Goal: Task Accomplishment & Management: Manage account settings

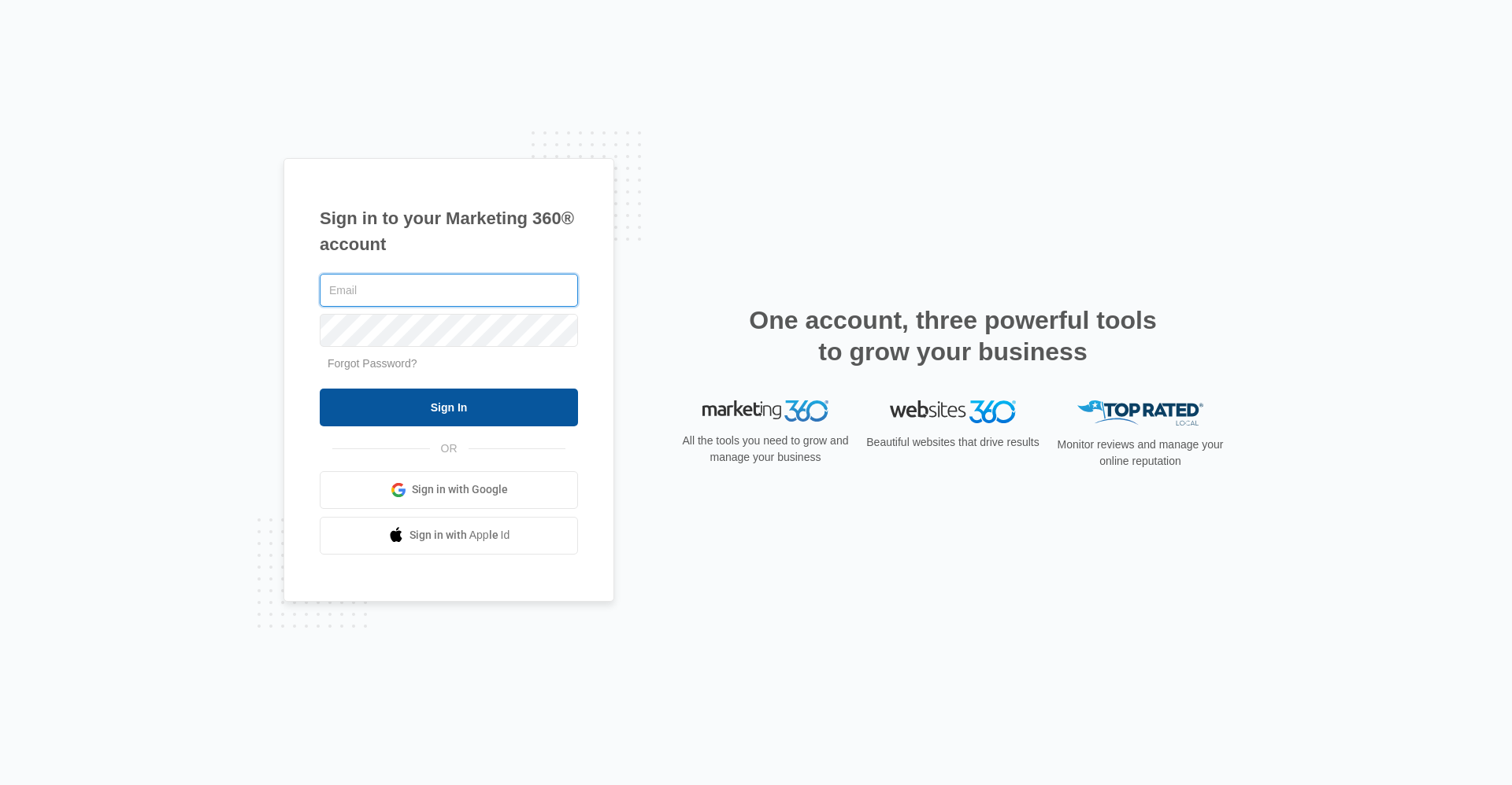
type input "frassist@vintage-corp.com"
click at [387, 411] on input "Sign In" at bounding box center [449, 408] width 258 height 38
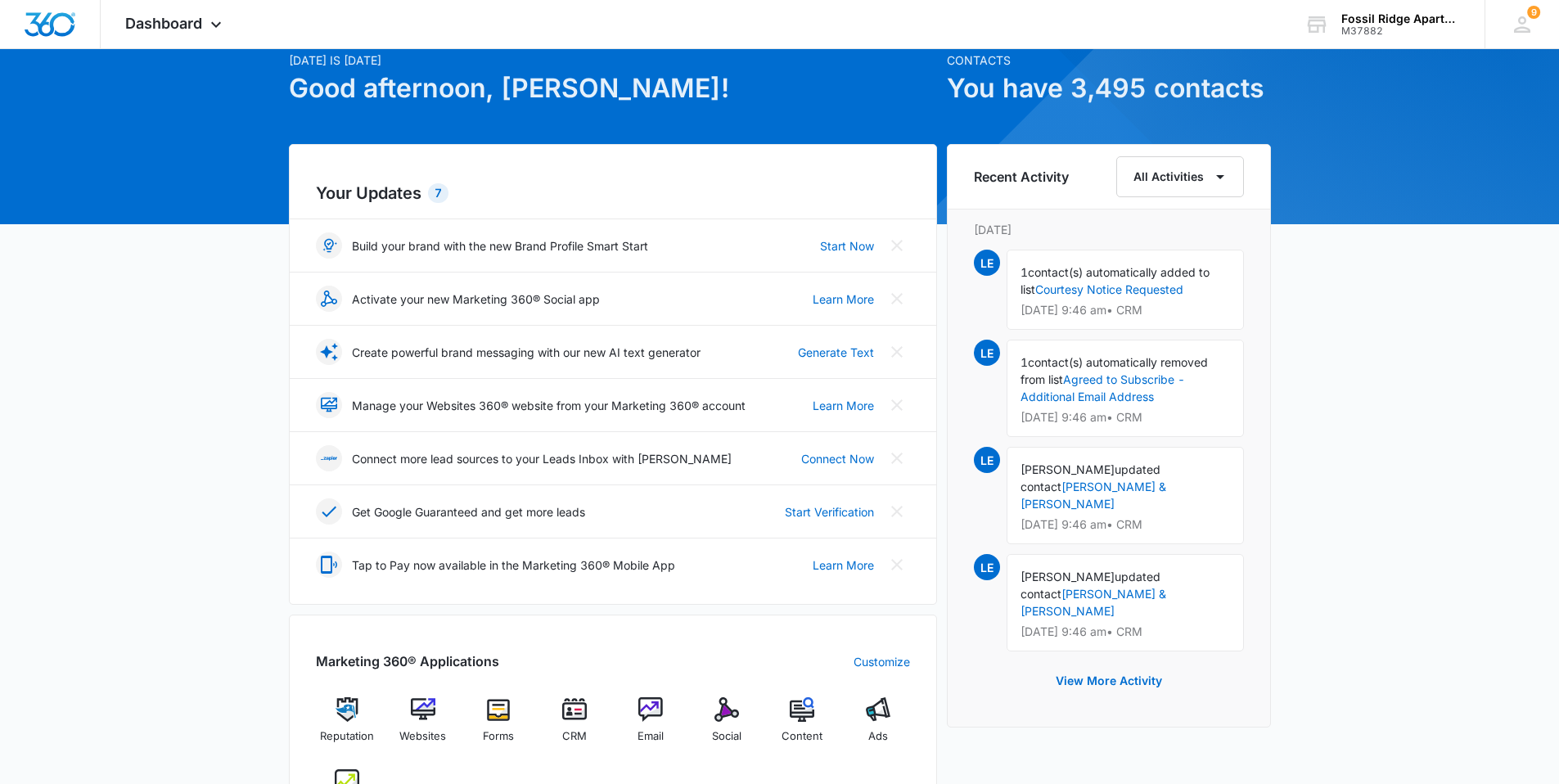
scroll to position [245, 0]
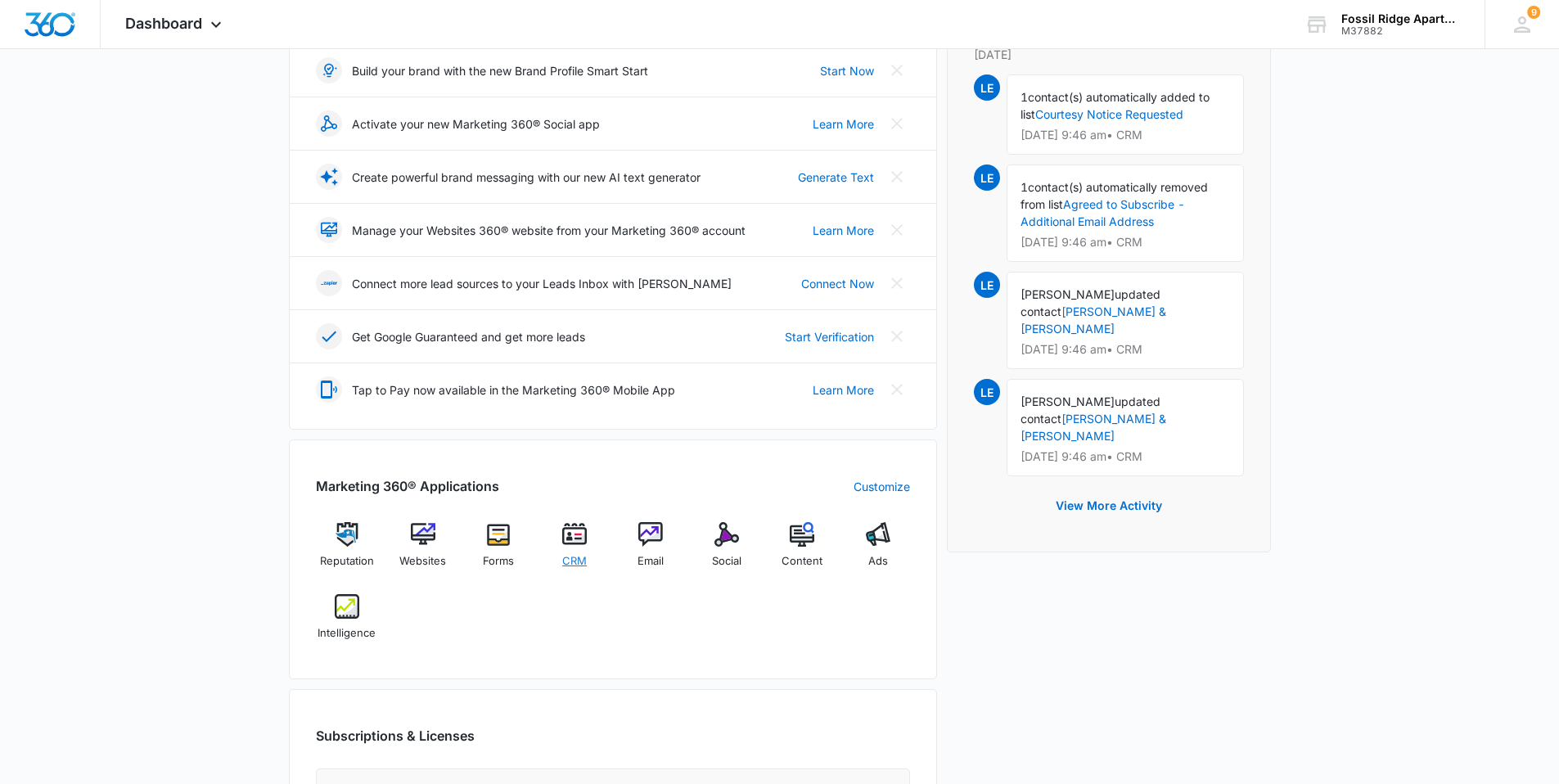
click at [572, 542] on img at bounding box center [575, 535] width 24 height 24
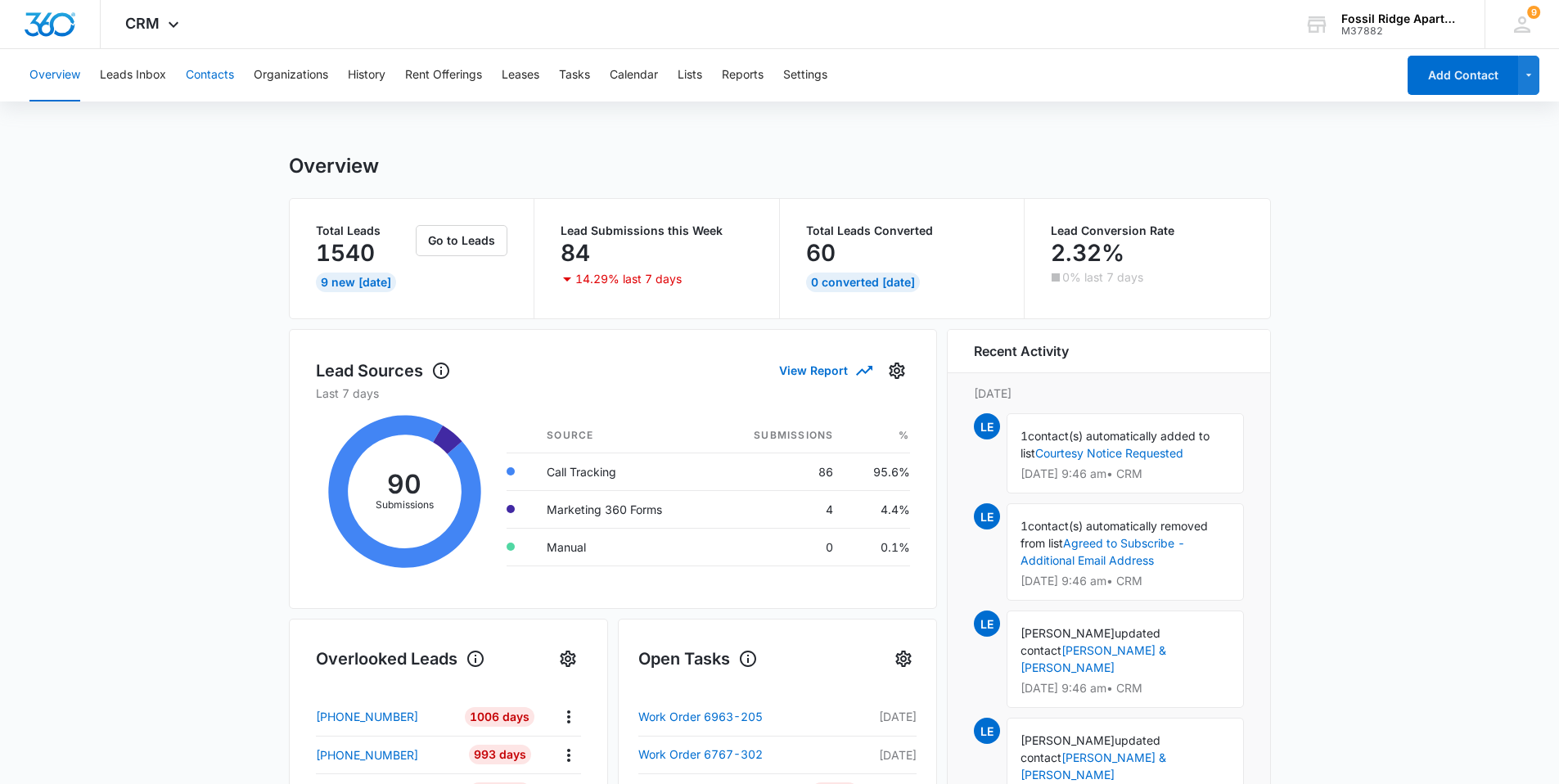
click at [209, 75] on button "Contacts" at bounding box center [209, 75] width 48 height 52
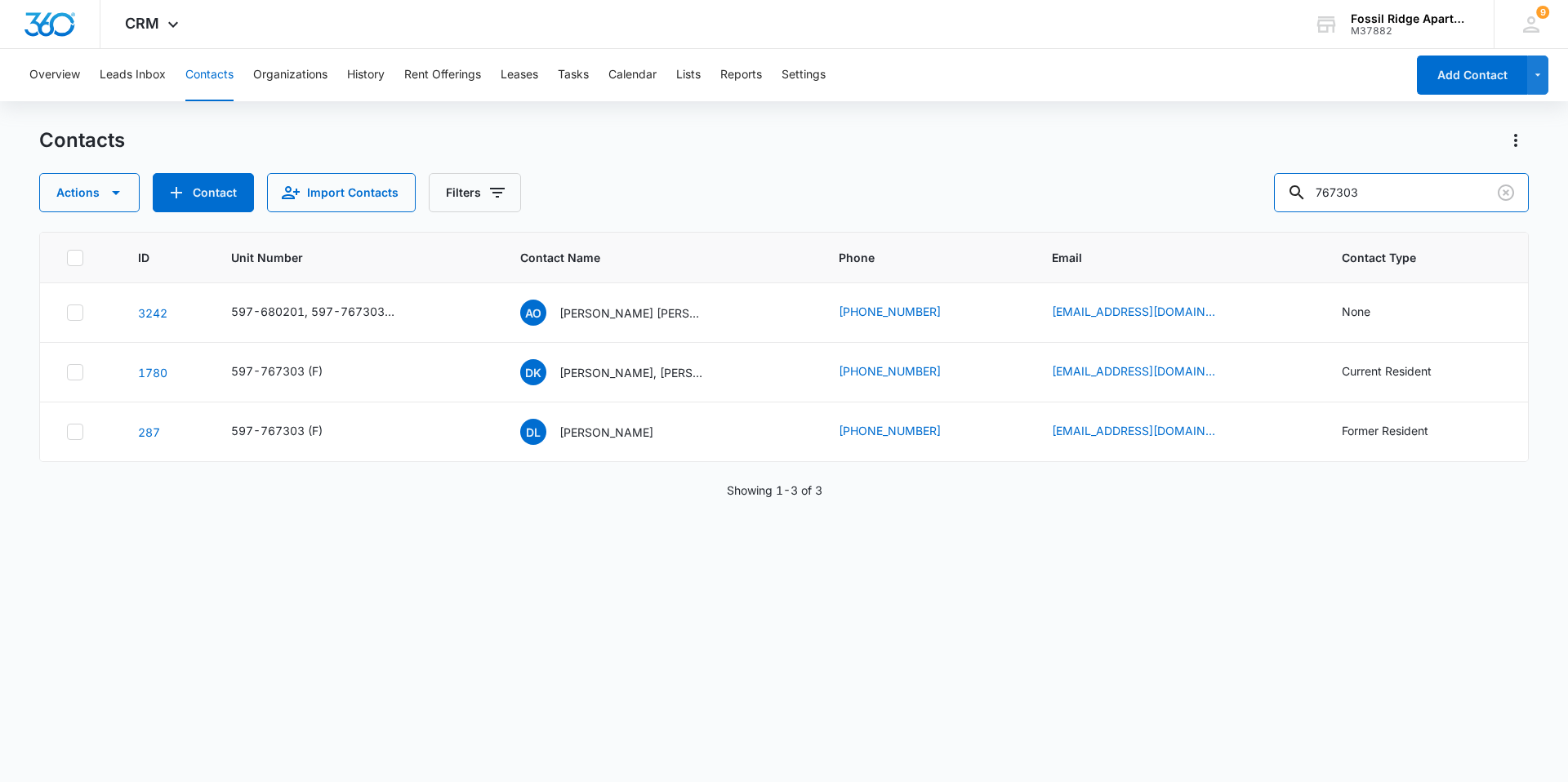
drag, startPoint x: 1386, startPoint y: 193, endPoint x: 1237, endPoint y: 217, distance: 150.9
click at [1237, 217] on div "Contacts Actions Contact Import Contacts Filters 767303 ID Unit Number Contact …" at bounding box center [783, 453] width 1489 height 653
type input "060102"
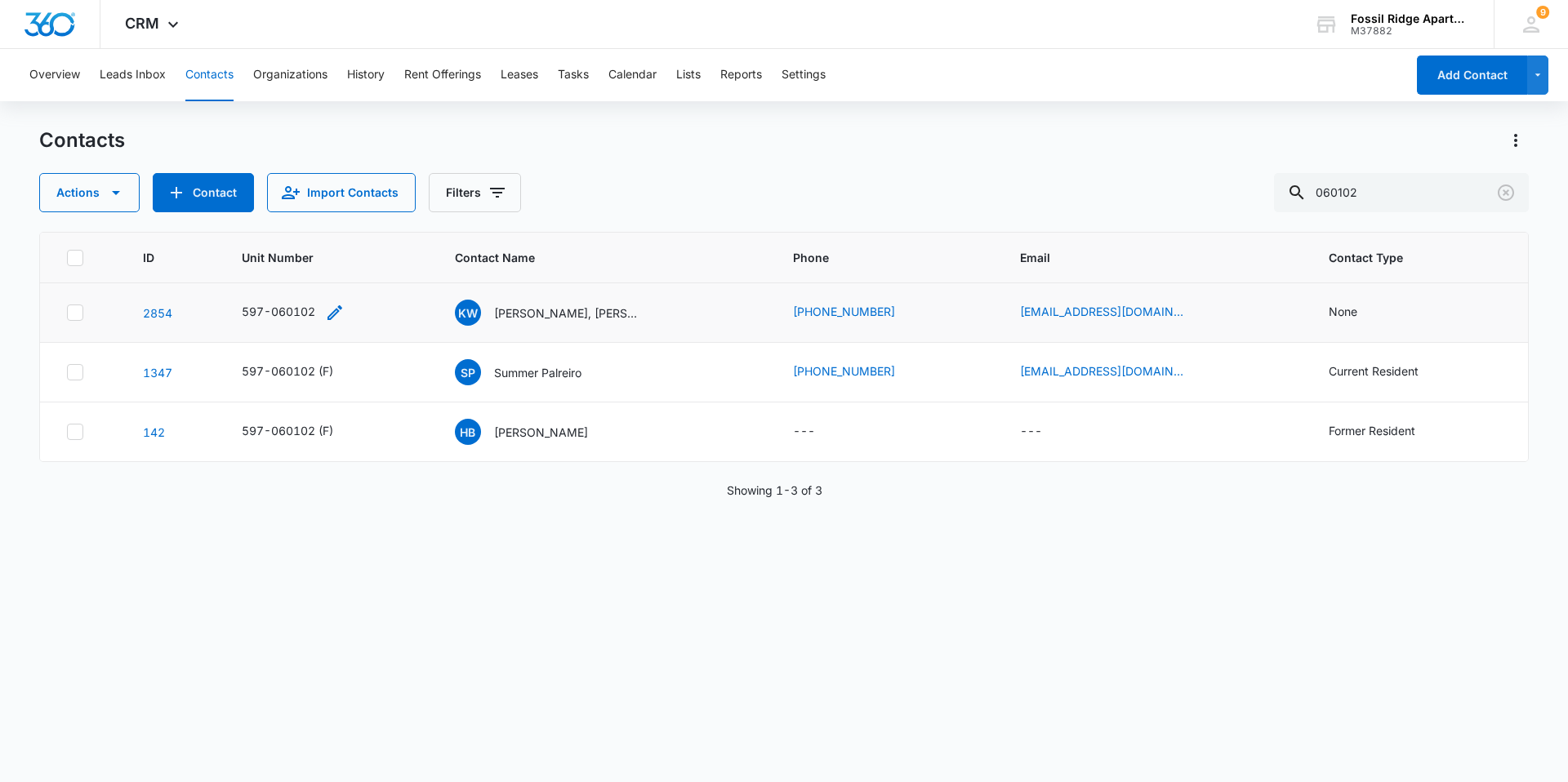
click at [329, 310] on icon "Unit Number - 597-060102 - Select to Edit Field" at bounding box center [334, 312] width 20 height 20
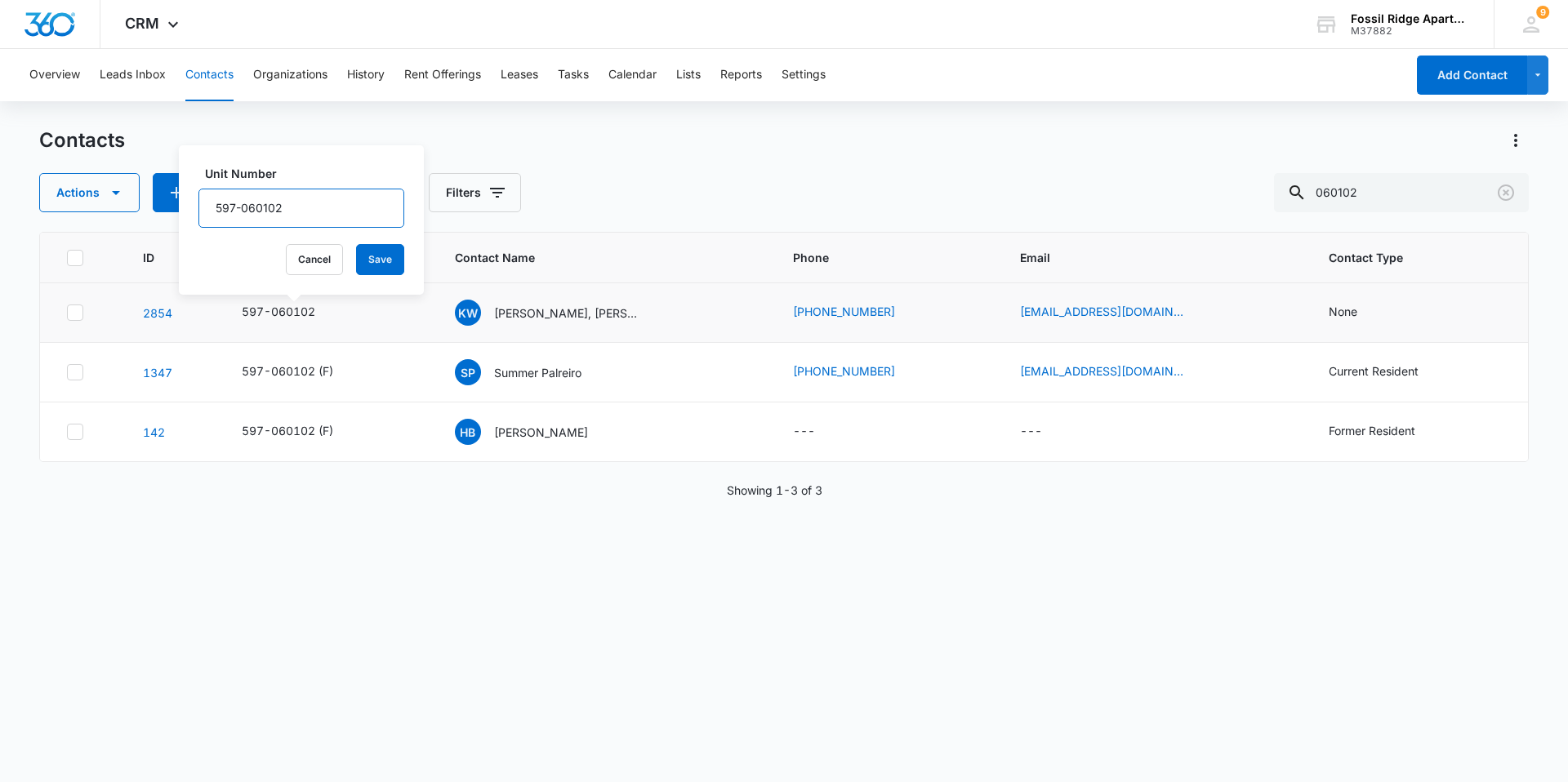
click at [298, 213] on input "597-060102" at bounding box center [301, 208] width 205 height 39
type input "597-060102(F)"
click at [361, 264] on button "Save" at bounding box center [379, 260] width 48 height 31
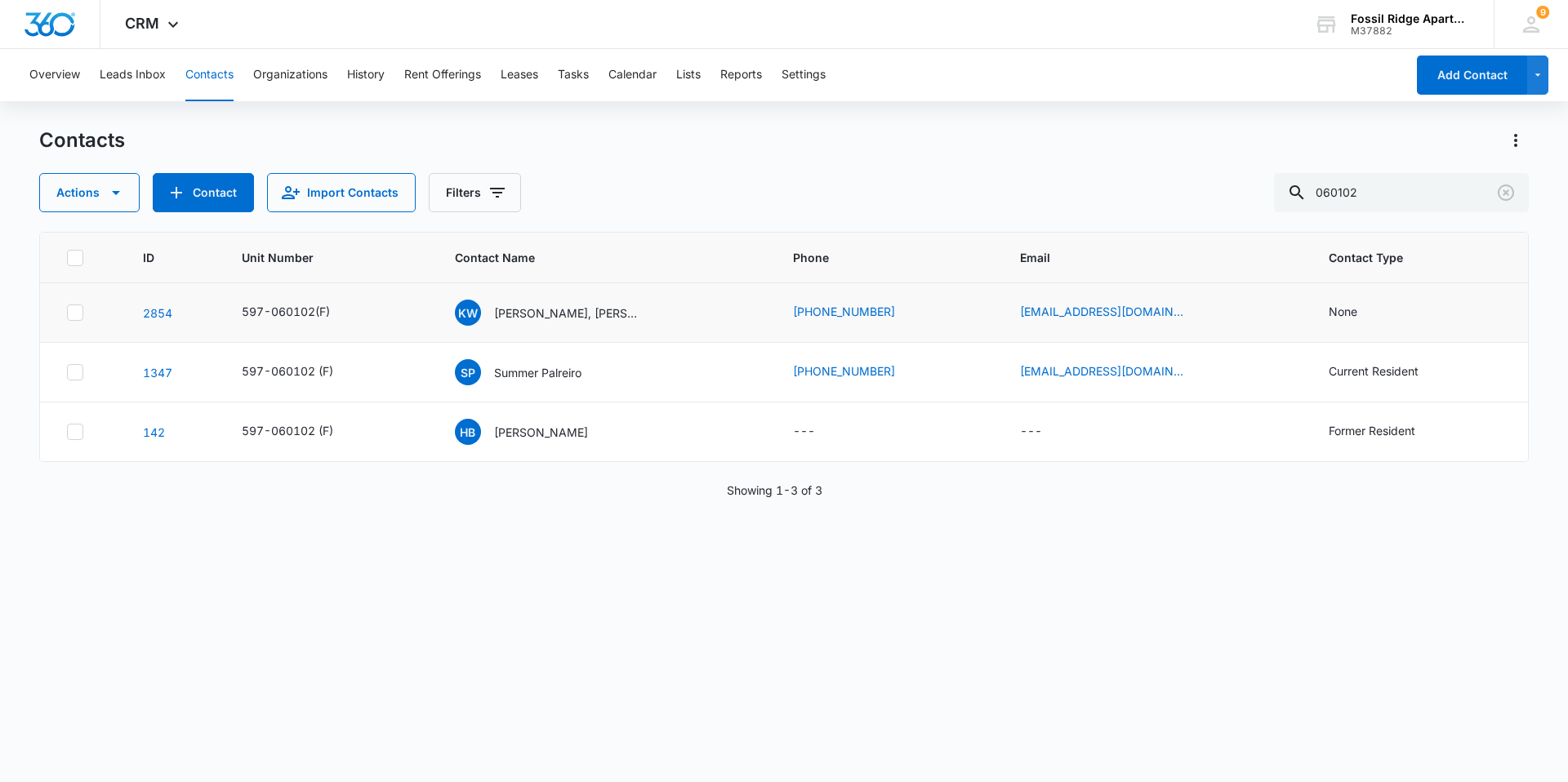
click at [1314, 311] on td "None" at bounding box center [1417, 313] width 218 height 59
click at [1370, 314] on icon "Contact Type - None - Select to Edit Field" at bounding box center [1377, 312] width 15 height 15
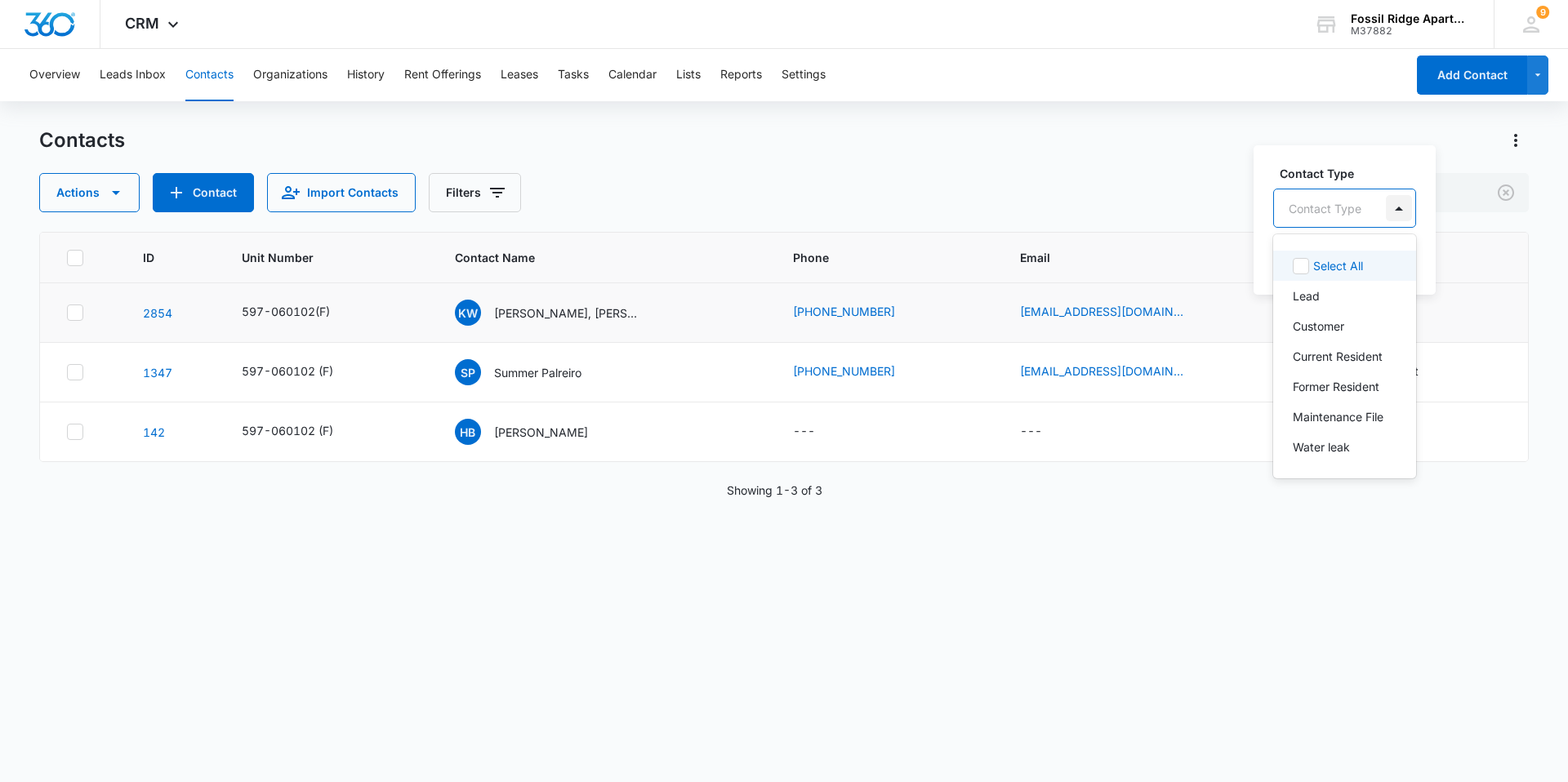
click at [1395, 208] on div at bounding box center [1398, 208] width 26 height 26
click at [1310, 384] on p "Former Resident" at bounding box center [1335, 386] width 86 height 17
click at [1404, 210] on input "text" at bounding box center [1406, 208] width 3 height 17
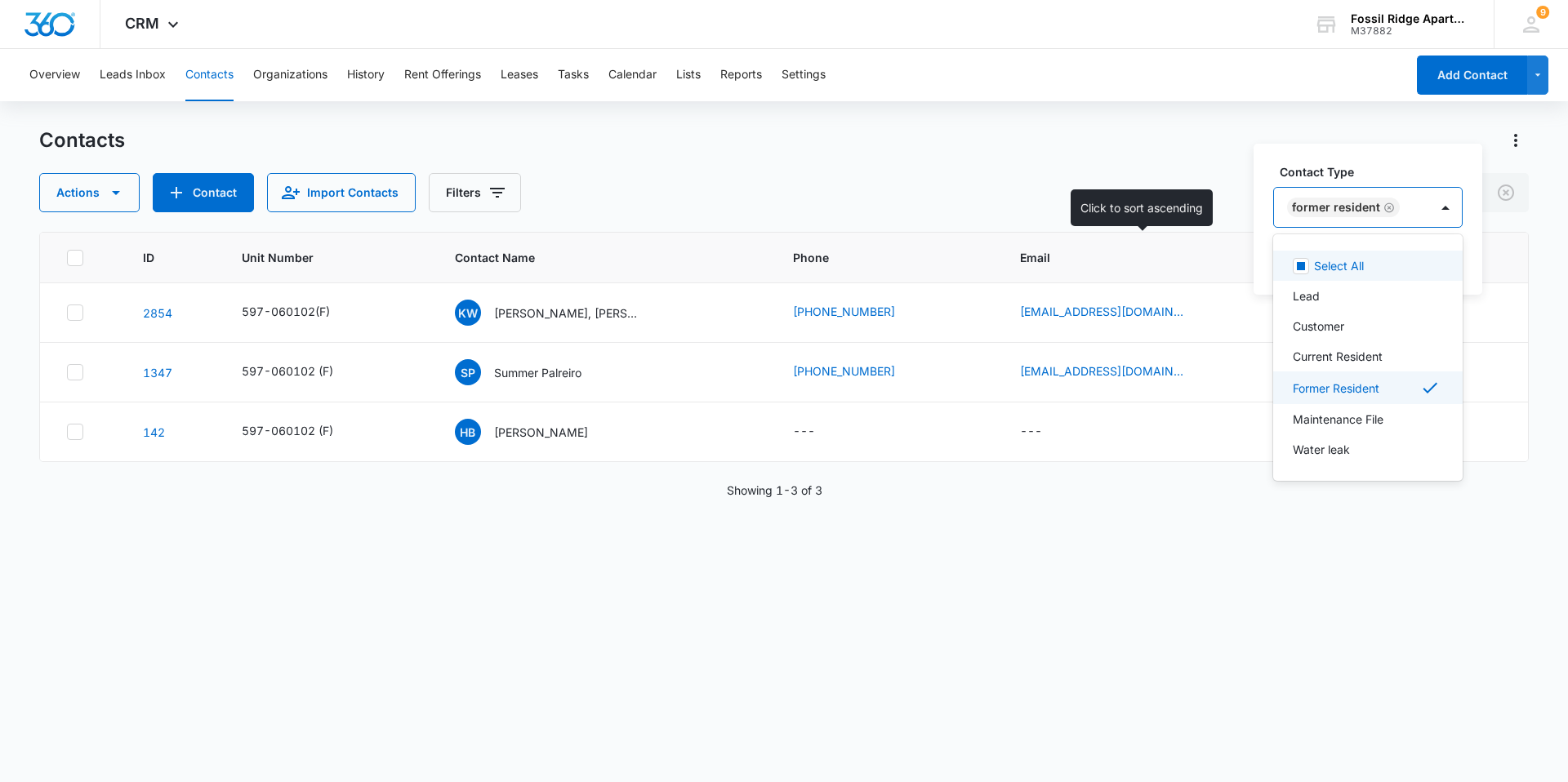
click at [1165, 261] on span "Email" at bounding box center [1142, 257] width 245 height 17
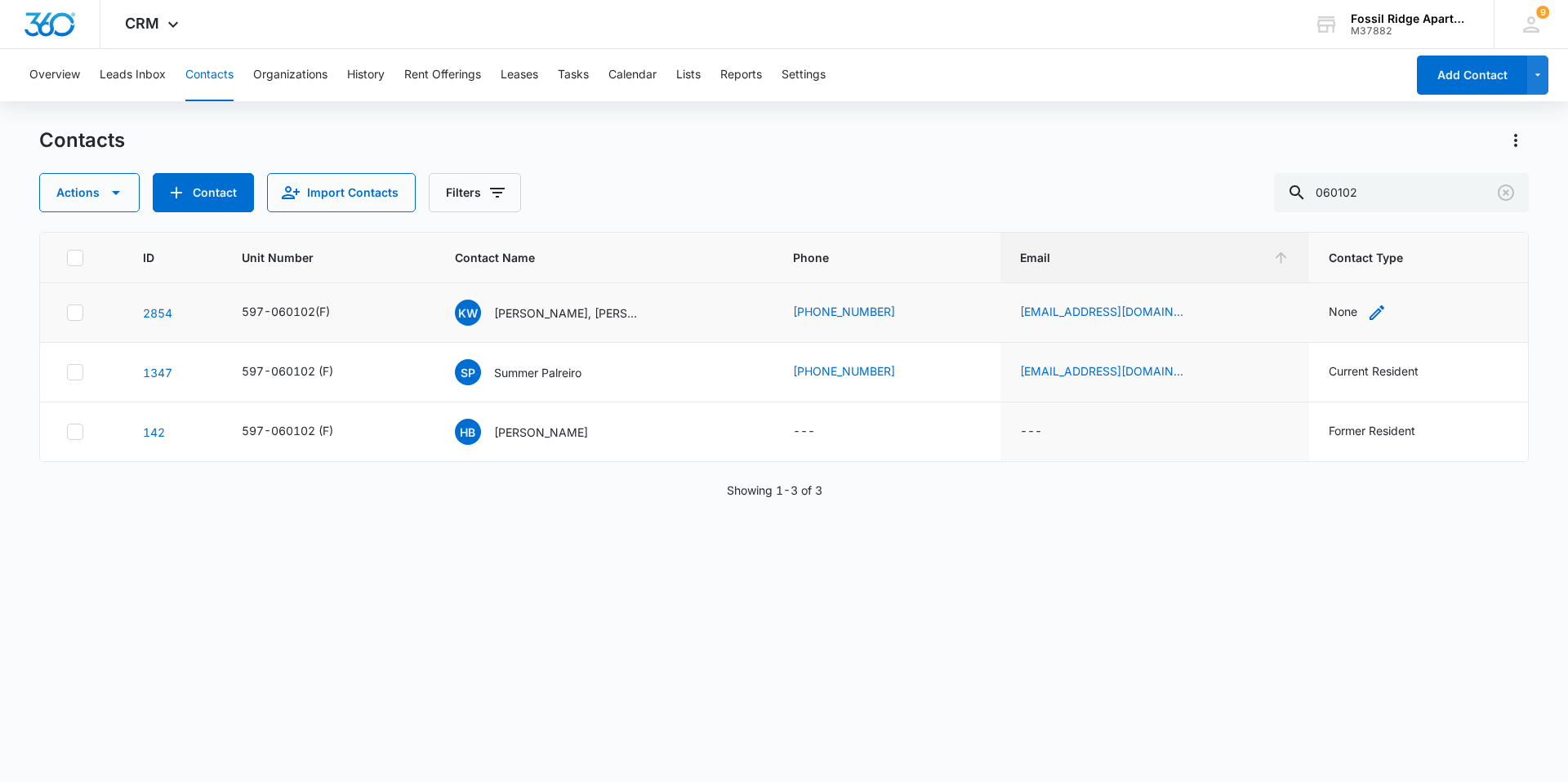
click at [1367, 309] on icon "Contact Type - None - Select to Edit Field" at bounding box center [1377, 312] width 20 height 20
click at [1395, 207] on div at bounding box center [1398, 208] width 26 height 26
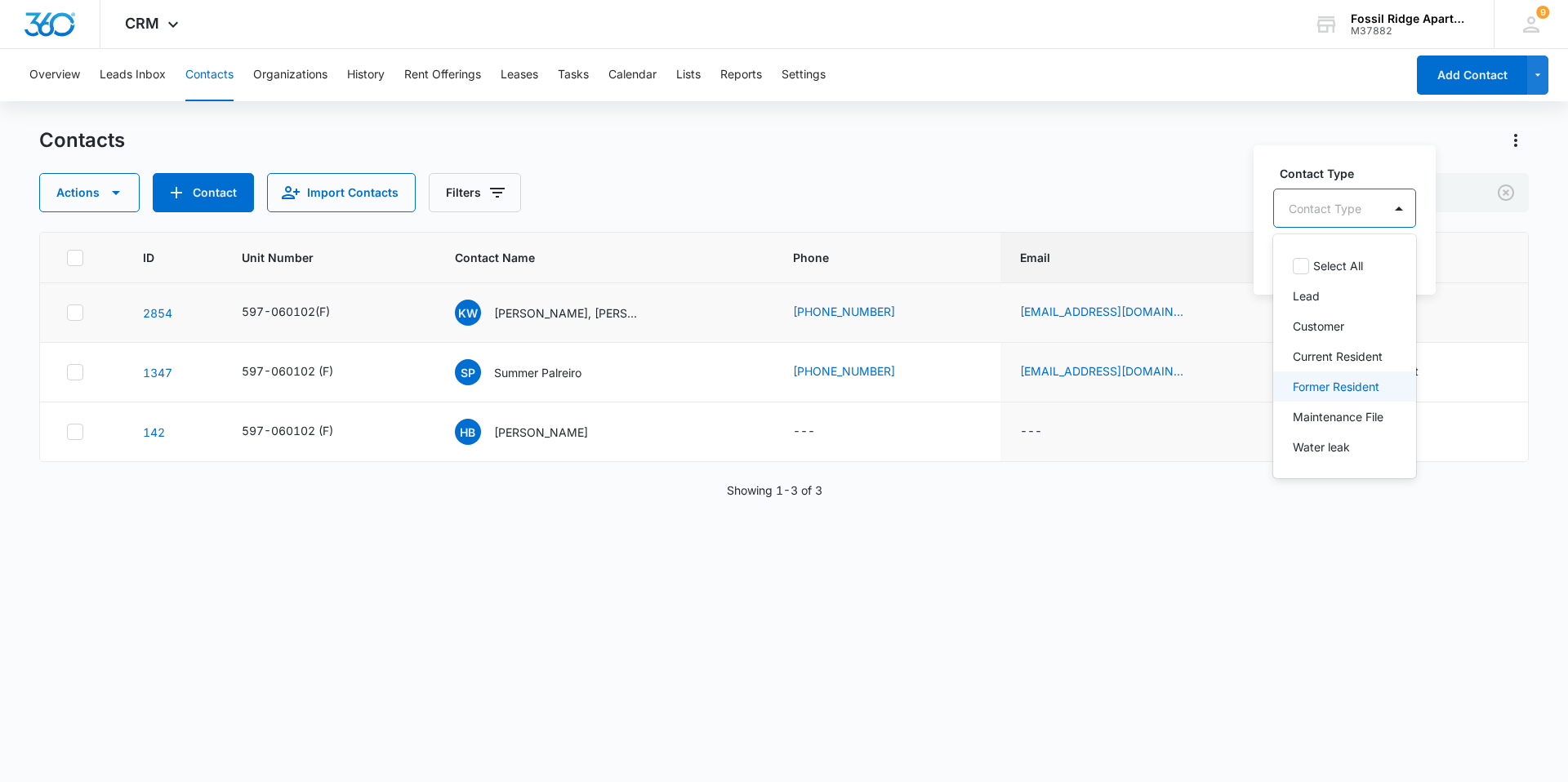
click at [1309, 387] on p "Former Resident" at bounding box center [1335, 386] width 86 height 17
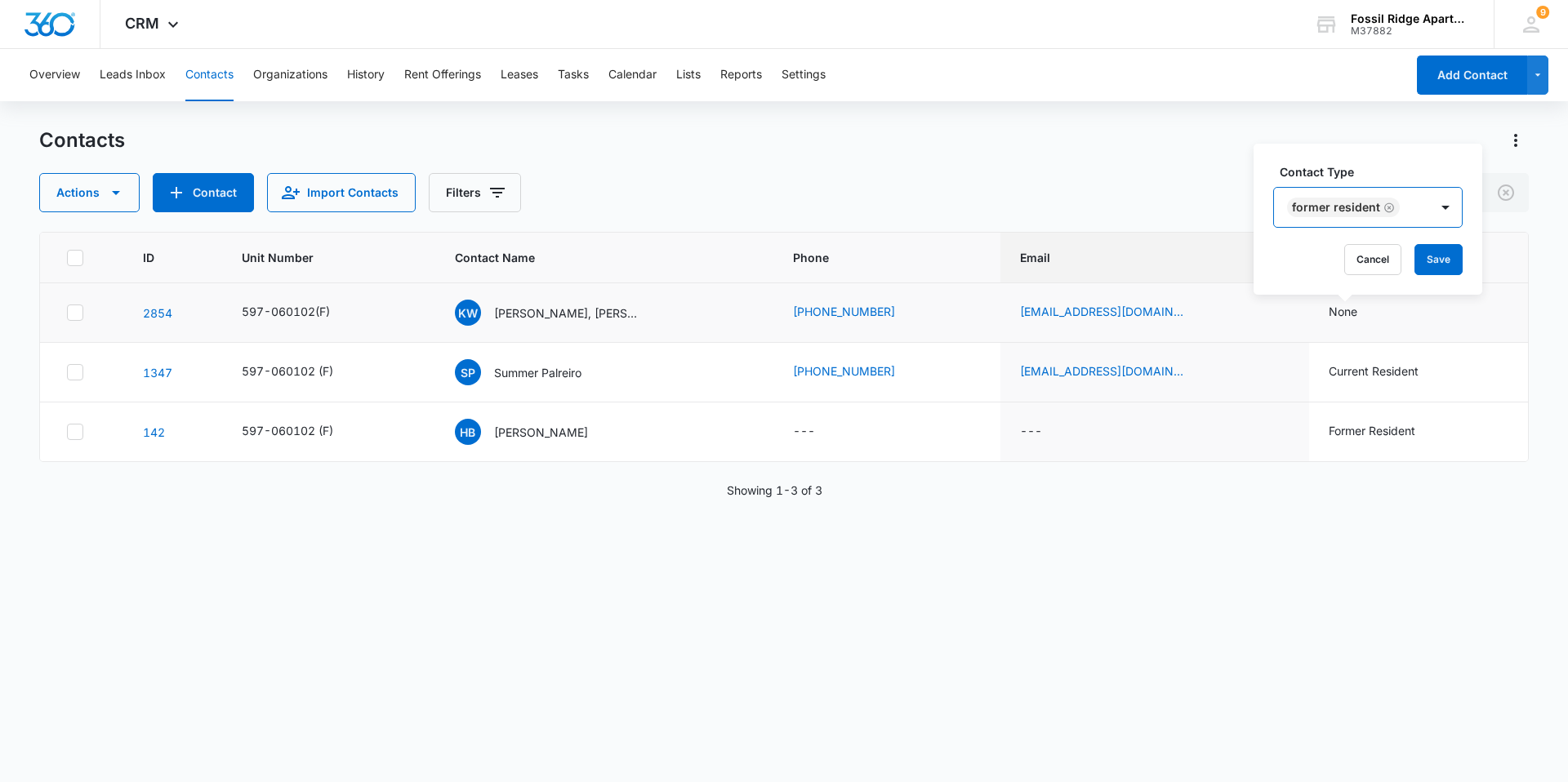
click at [1412, 208] on div "Former Resident" at bounding box center [1351, 207] width 155 height 39
click at [1436, 257] on button "Save" at bounding box center [1437, 260] width 48 height 31
click at [76, 310] on icon at bounding box center [75, 312] width 15 height 15
click at [67, 312] on input "checkbox" at bounding box center [66, 312] width 1 height 1
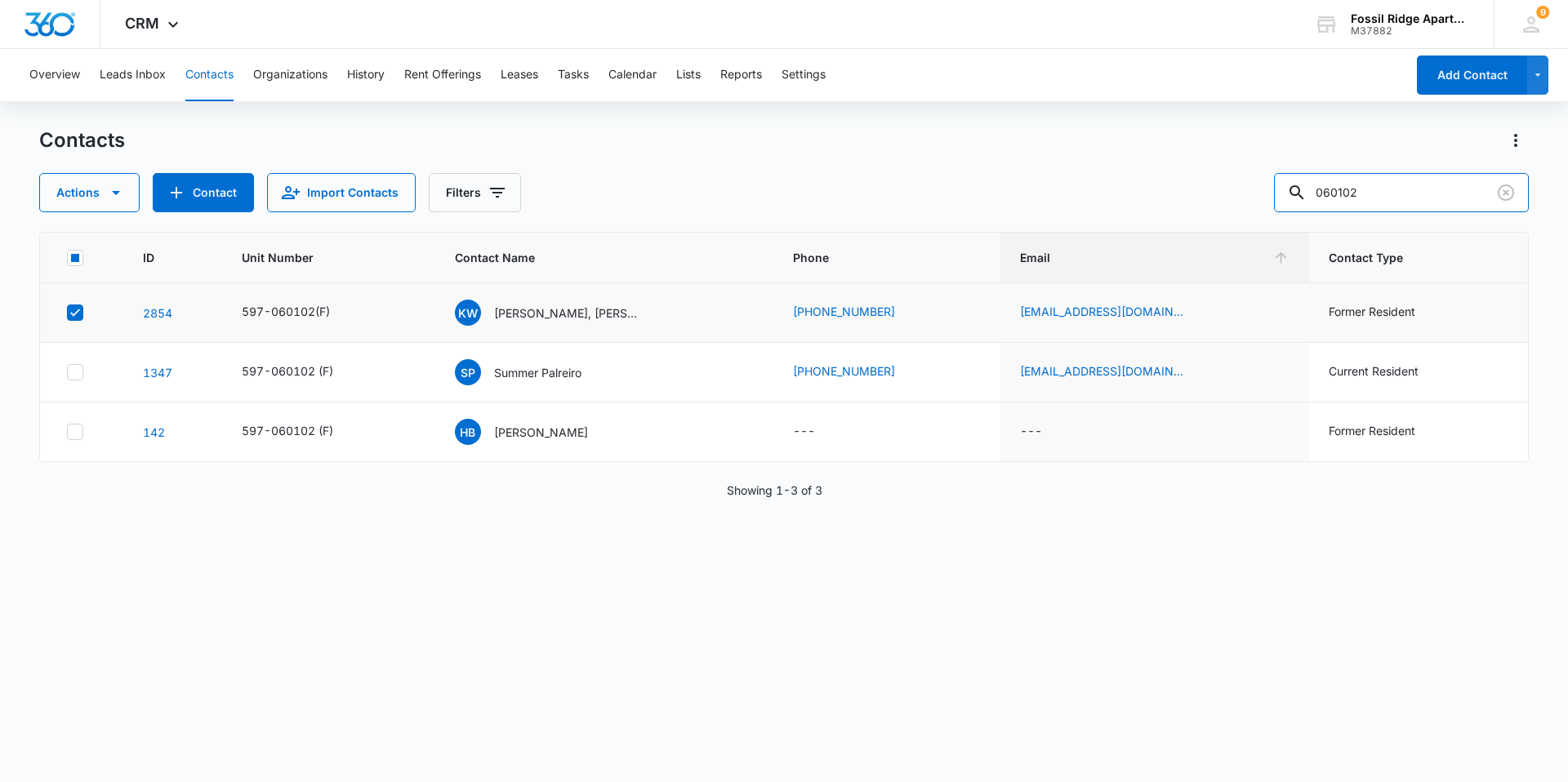
drag, startPoint x: 1404, startPoint y: 190, endPoint x: 1286, endPoint y: 214, distance: 120.4
click at [1273, 211] on div "Actions Contact Import Contacts Filters 060102" at bounding box center [783, 192] width 1489 height 39
type input "900306"
click at [1306, 189] on icon at bounding box center [1297, 192] width 20 height 20
click at [1306, 188] on icon at bounding box center [1297, 192] width 20 height 20
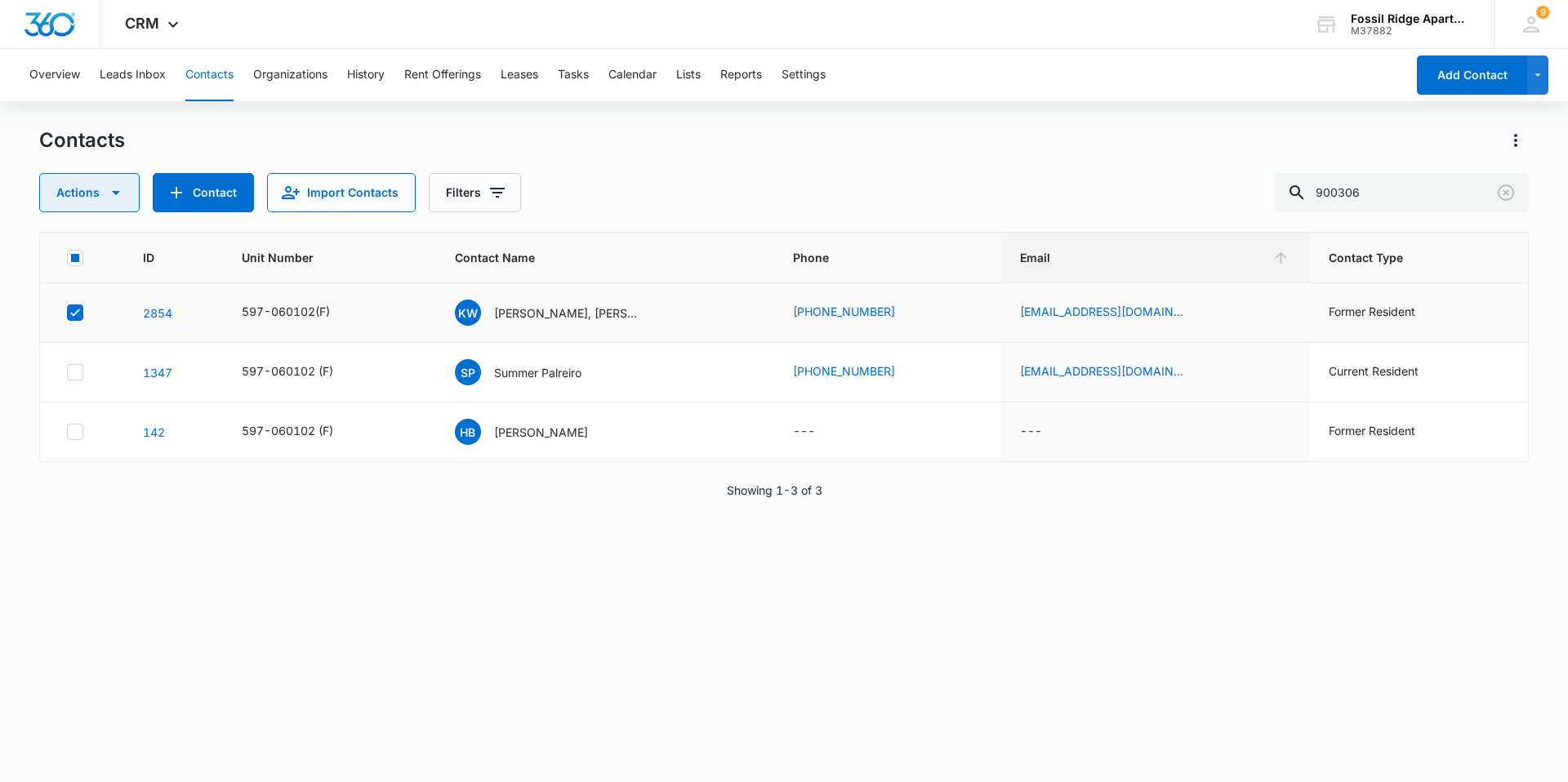
click at [112, 191] on icon "button" at bounding box center [116, 193] width 8 height 4
click at [111, 191] on icon "button" at bounding box center [116, 192] width 20 height 20
click at [87, 486] on div "Showing 1-3 of 3" at bounding box center [783, 491] width 1489 height 17
click at [121, 192] on icon "button" at bounding box center [116, 192] width 20 height 20
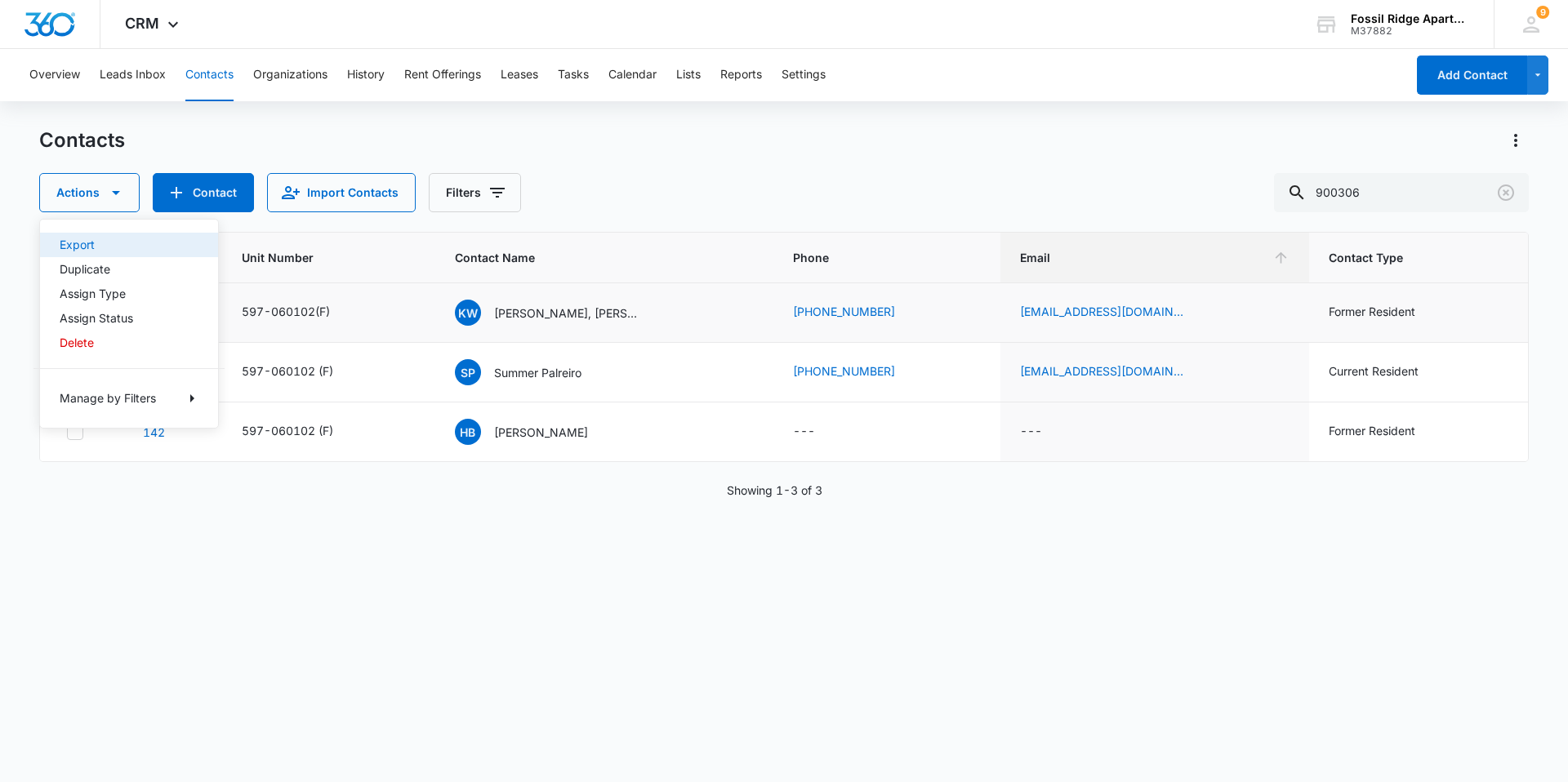
click at [80, 244] on div "Export" at bounding box center [118, 244] width 119 height 11
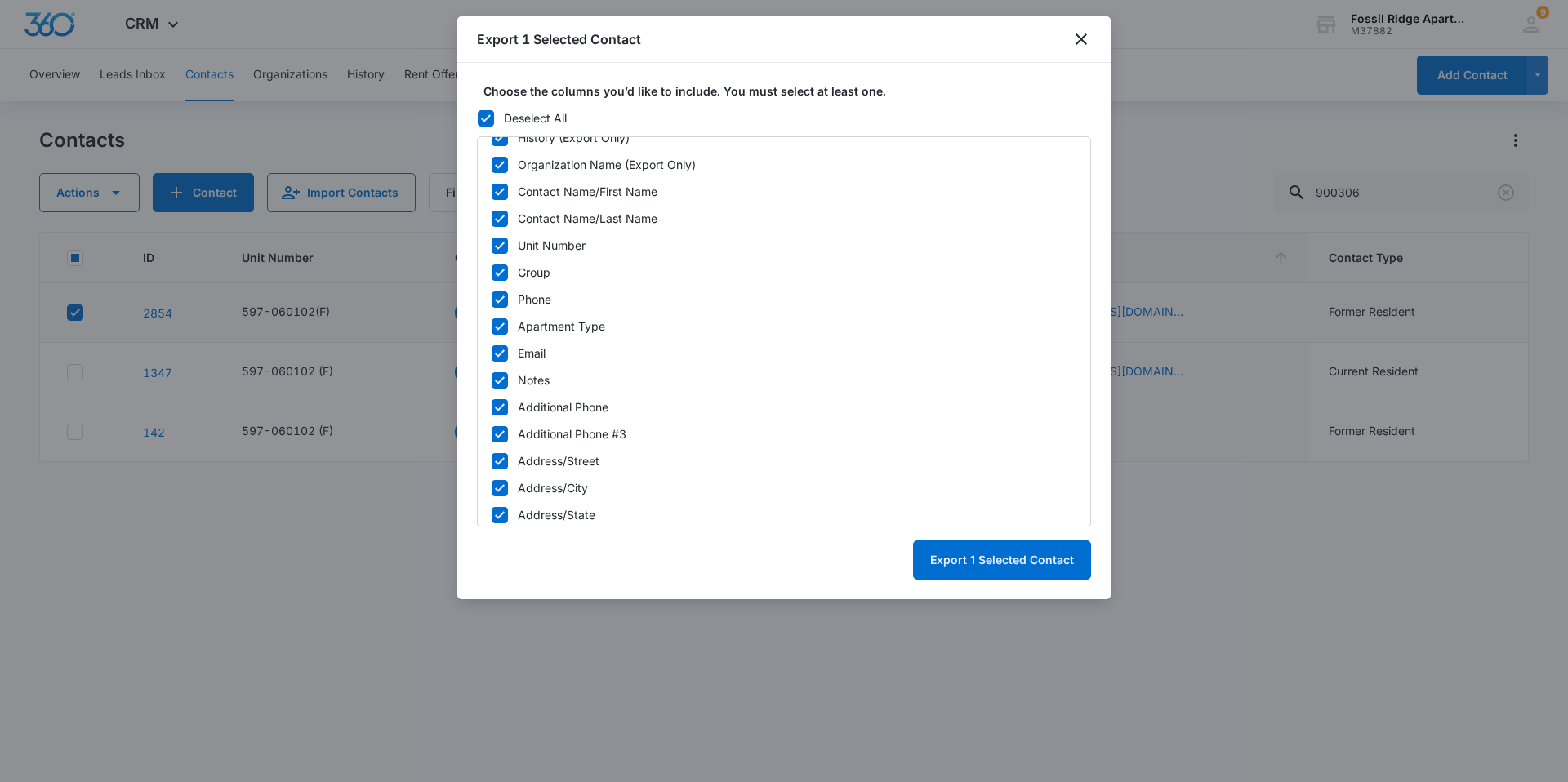
scroll to position [490, 0]
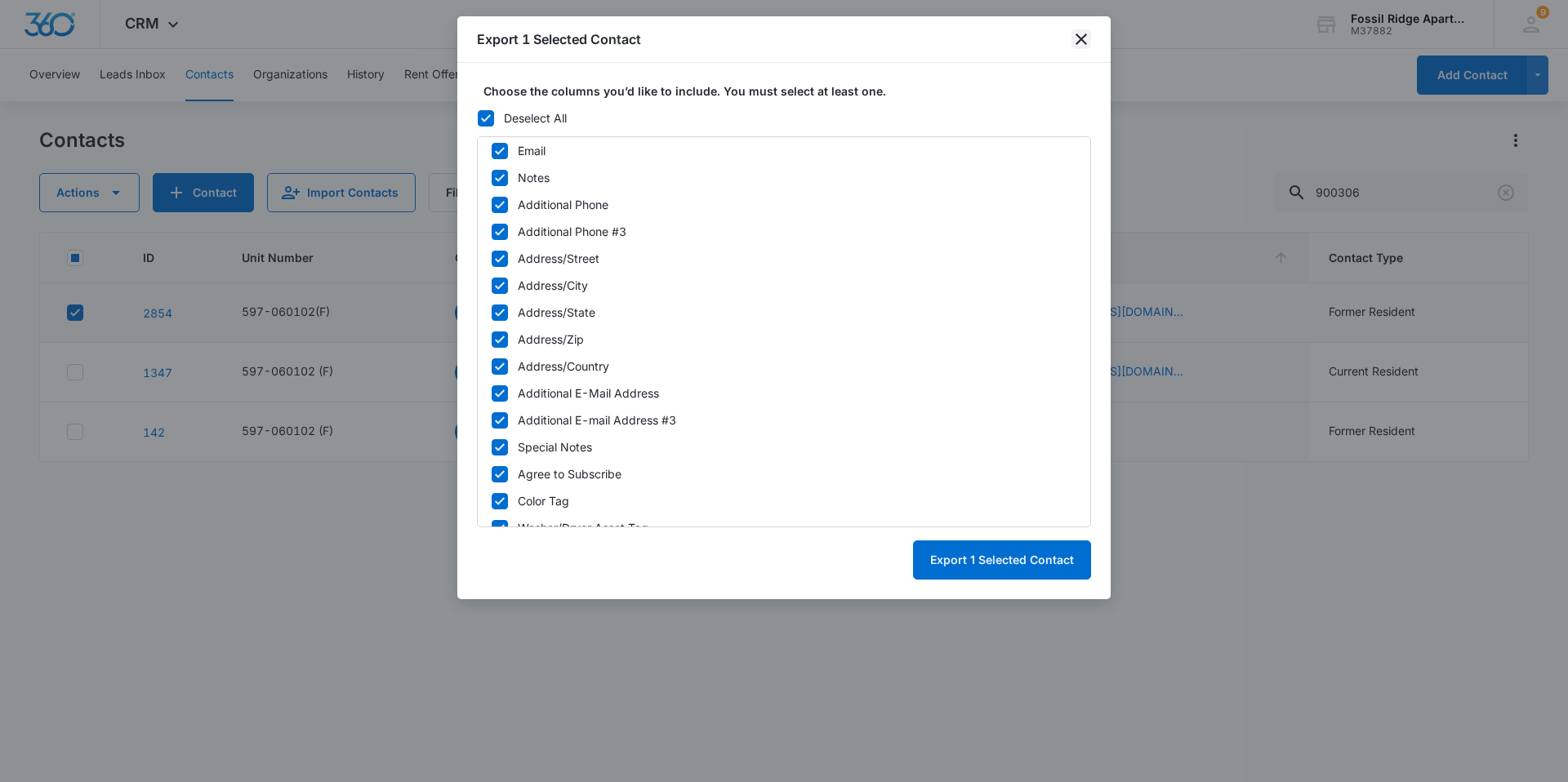
click at [1082, 43] on icon "close" at bounding box center [1081, 39] width 20 height 20
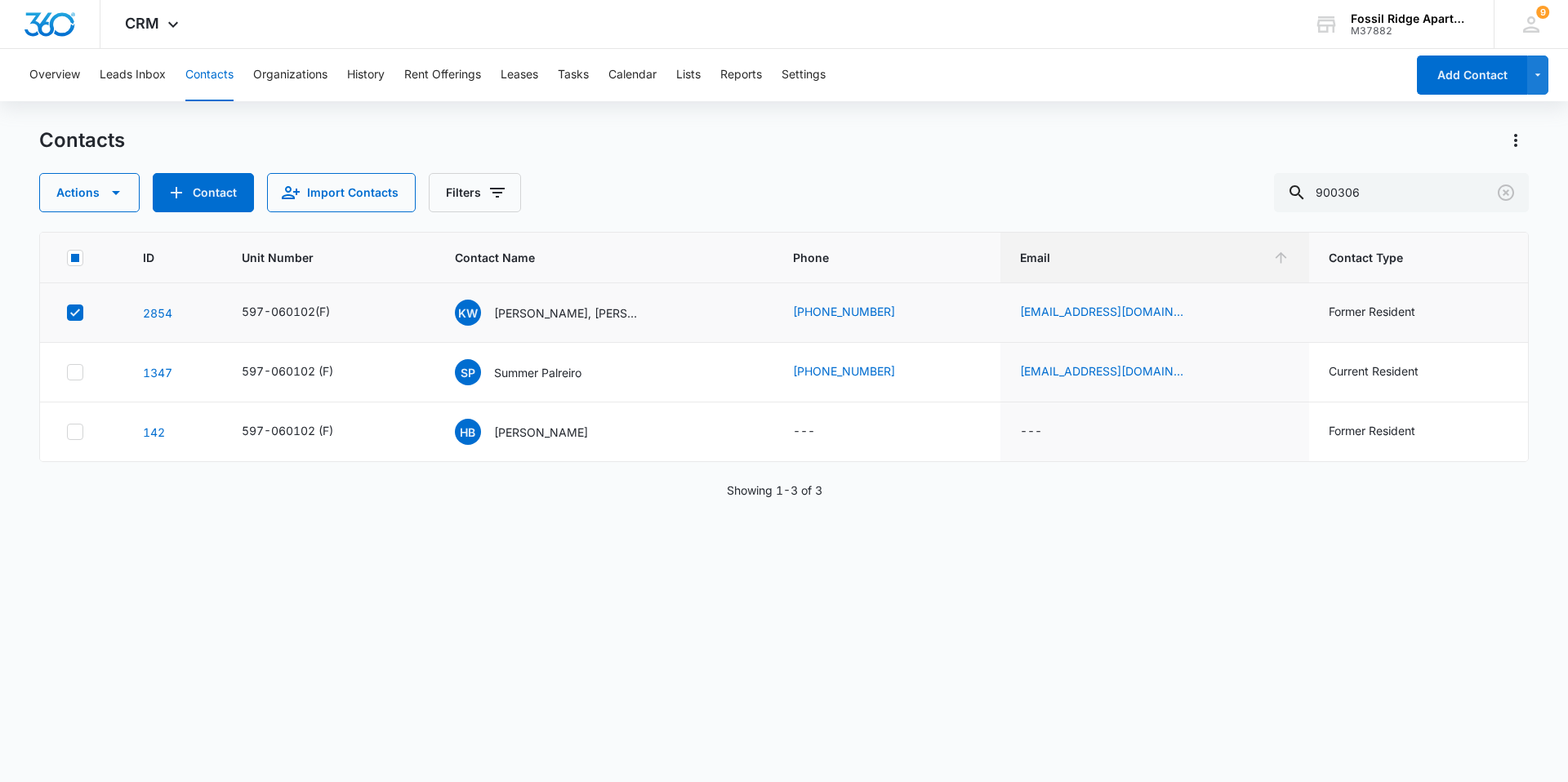
click at [73, 311] on icon at bounding box center [75, 312] width 15 height 15
click at [67, 312] on input "checkbox" at bounding box center [66, 312] width 1 height 1
click at [542, 319] on p "Kimberly Wills, Martha Willage" at bounding box center [567, 313] width 147 height 17
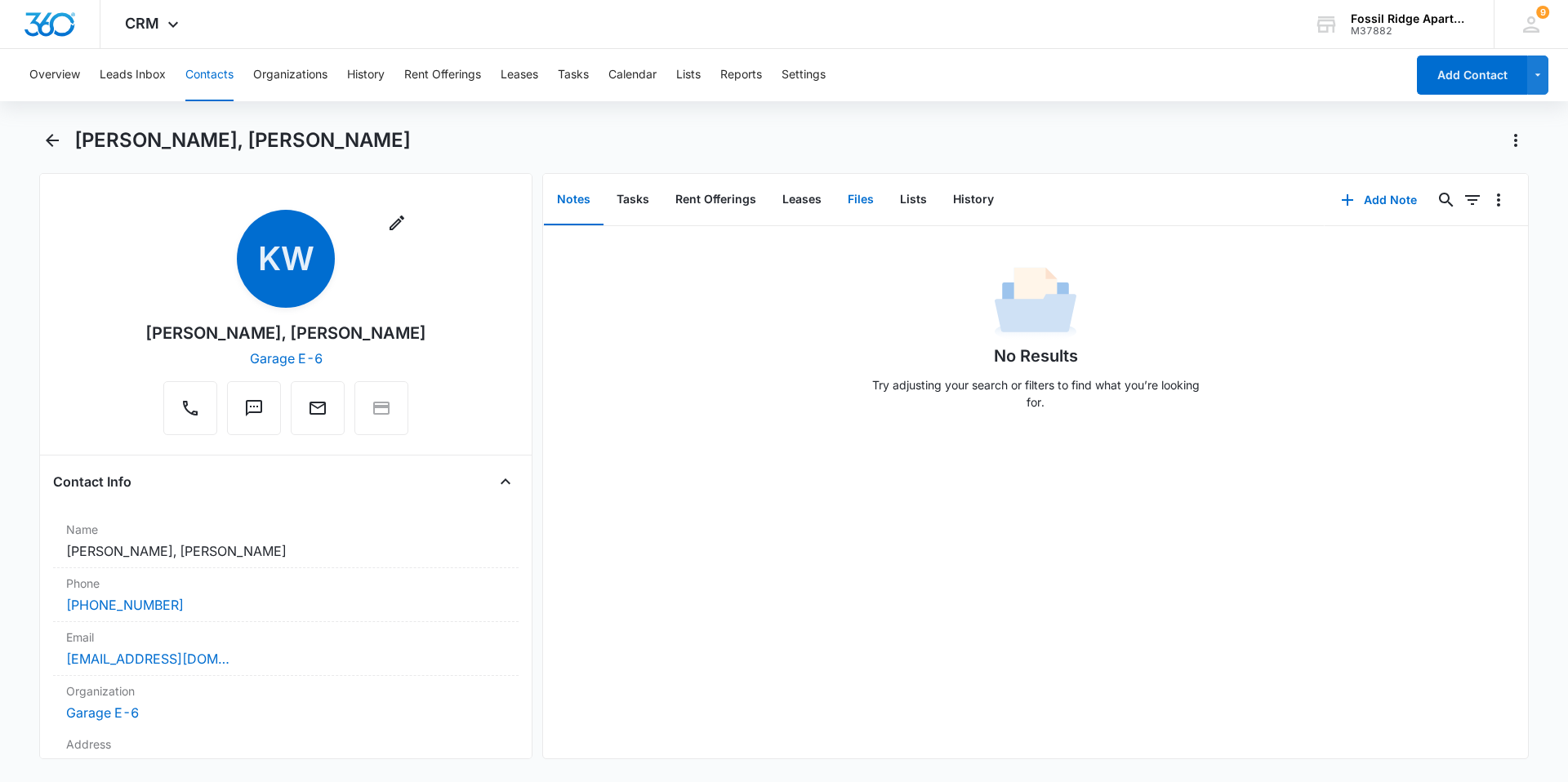
click at [849, 196] on button "Files" at bounding box center [861, 200] width 52 height 50
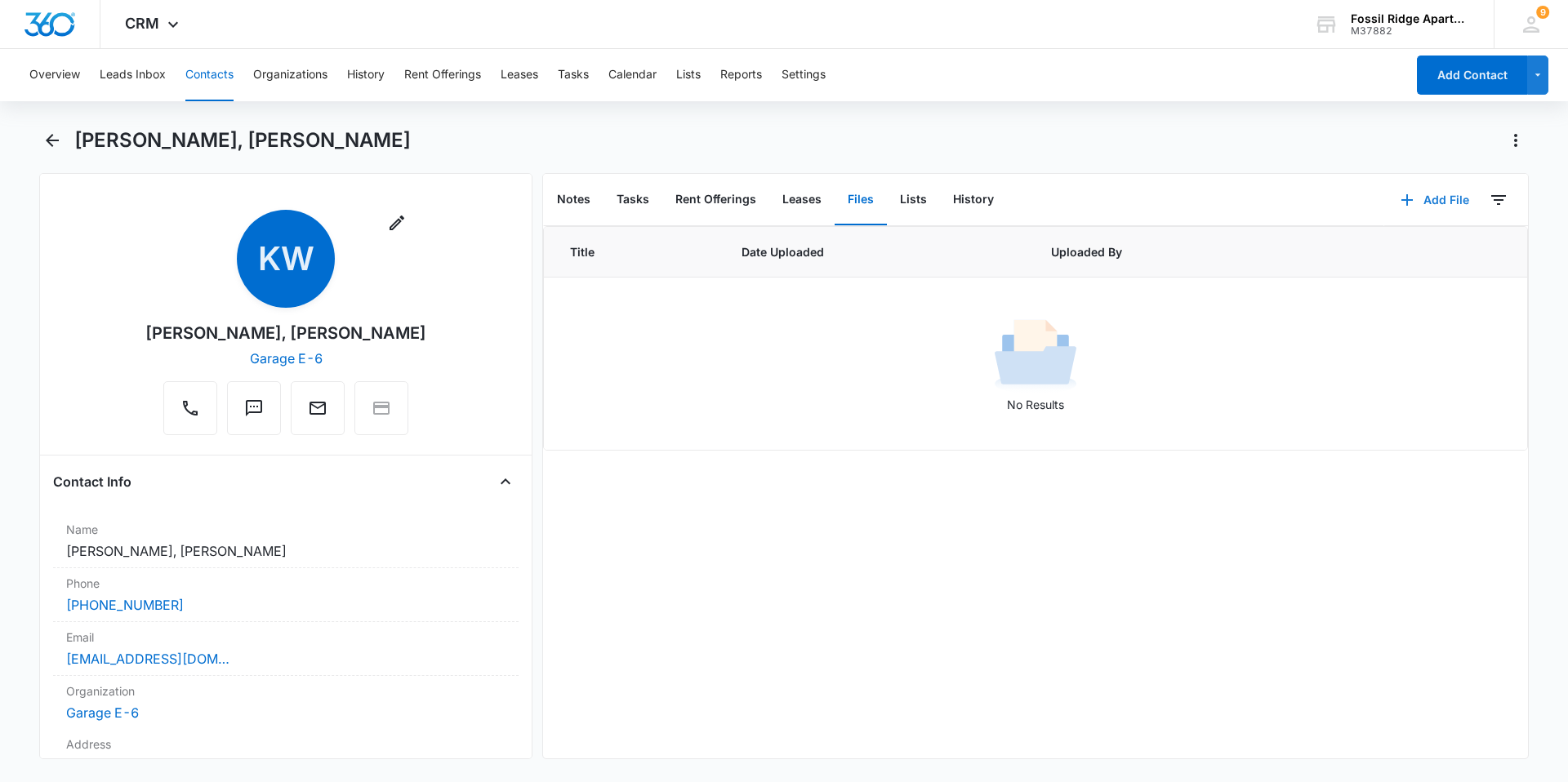
click at [1397, 202] on icon "button" at bounding box center [1406, 200] width 20 height 20
click at [1380, 255] on div "Upload Files" at bounding box center [1412, 251] width 65 height 11
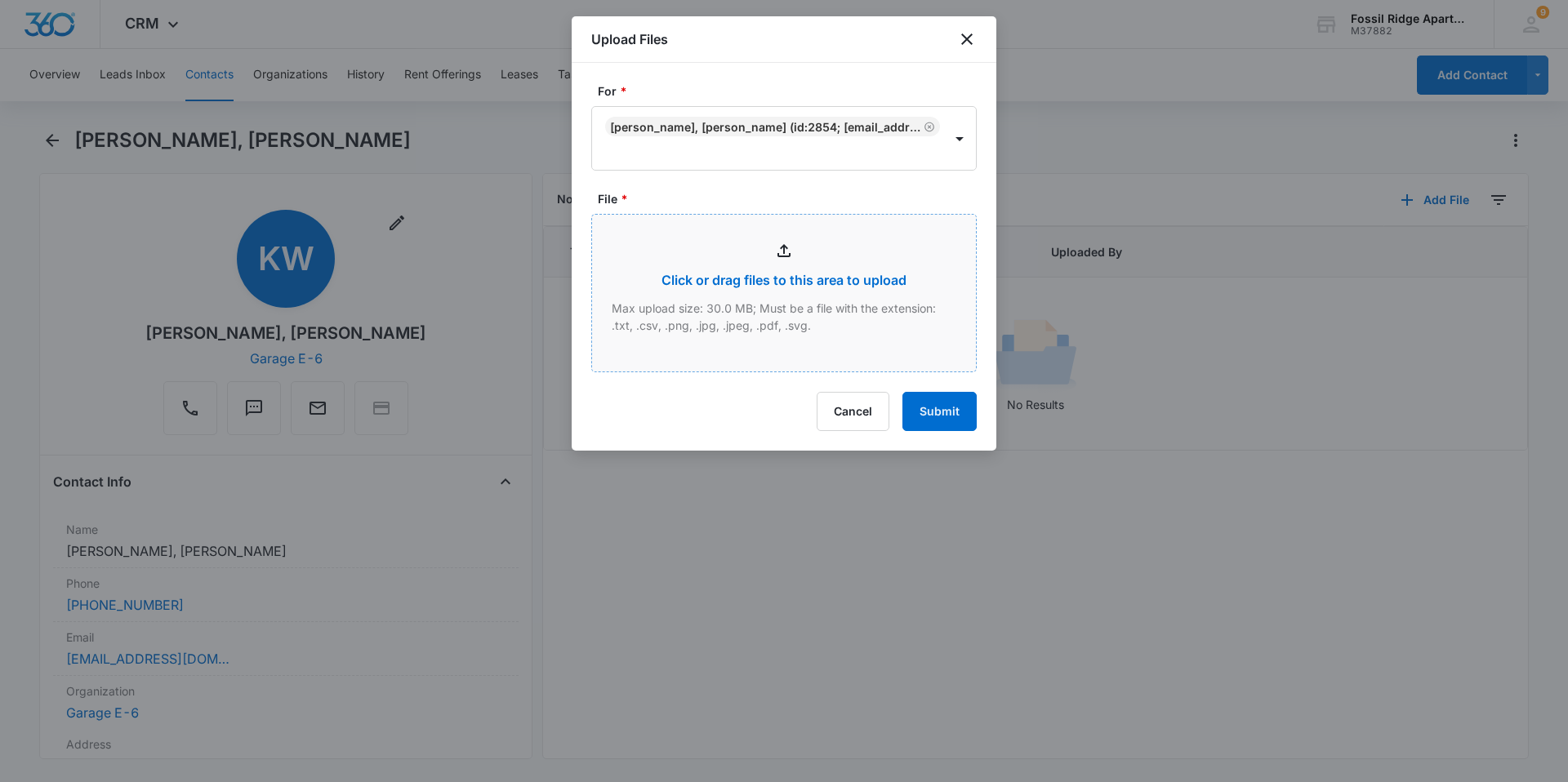
type input "C:\fakepath\Xerox Scan_10142025121745.pdf"
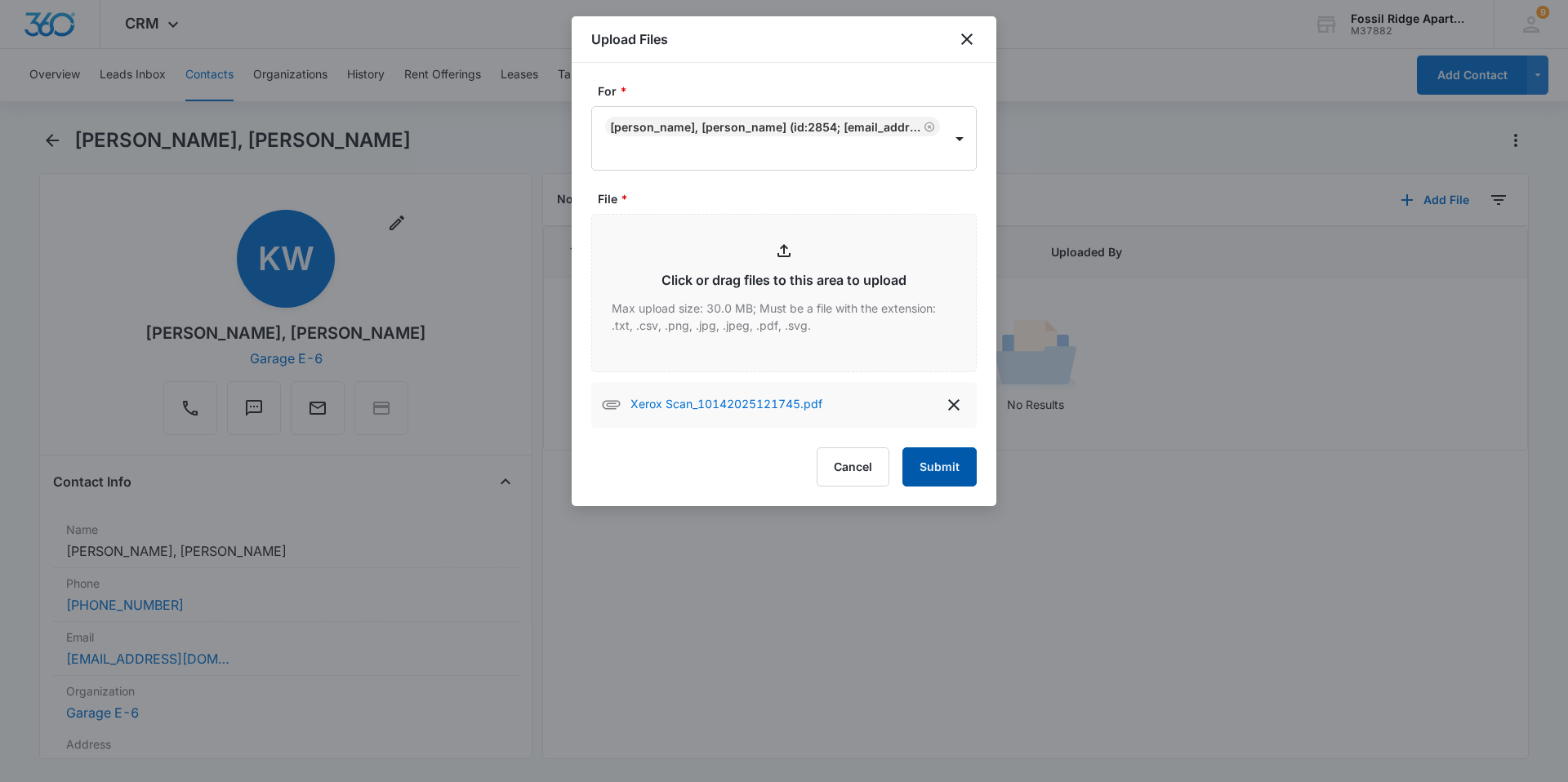
click at [923, 470] on button "Submit" at bounding box center [939, 466] width 74 height 39
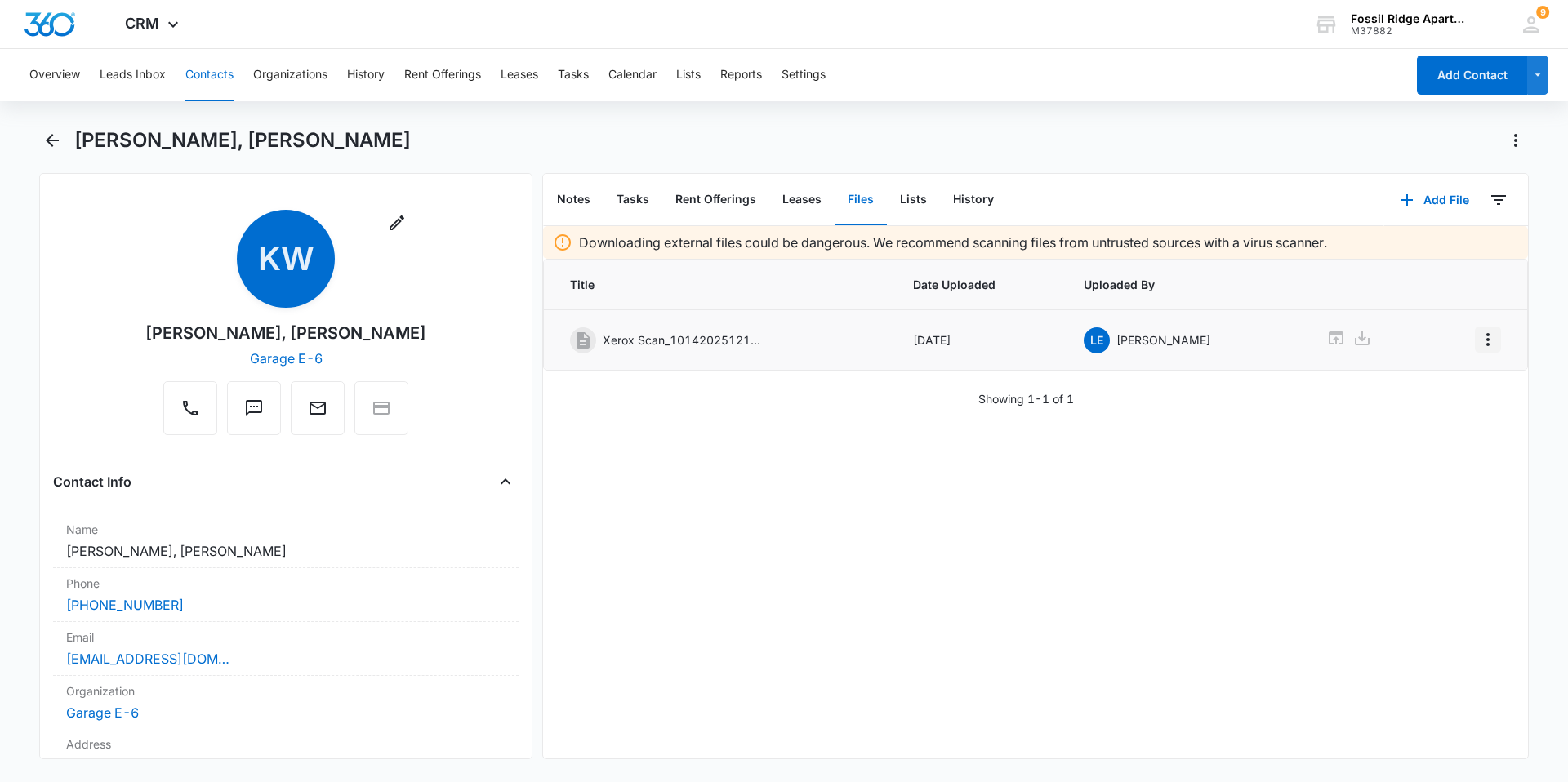
click at [1486, 339] on icon "Overflow Menu" at bounding box center [1488, 339] width 3 height 13
click at [1422, 386] on div "Edit" at bounding box center [1431, 384] width 34 height 11
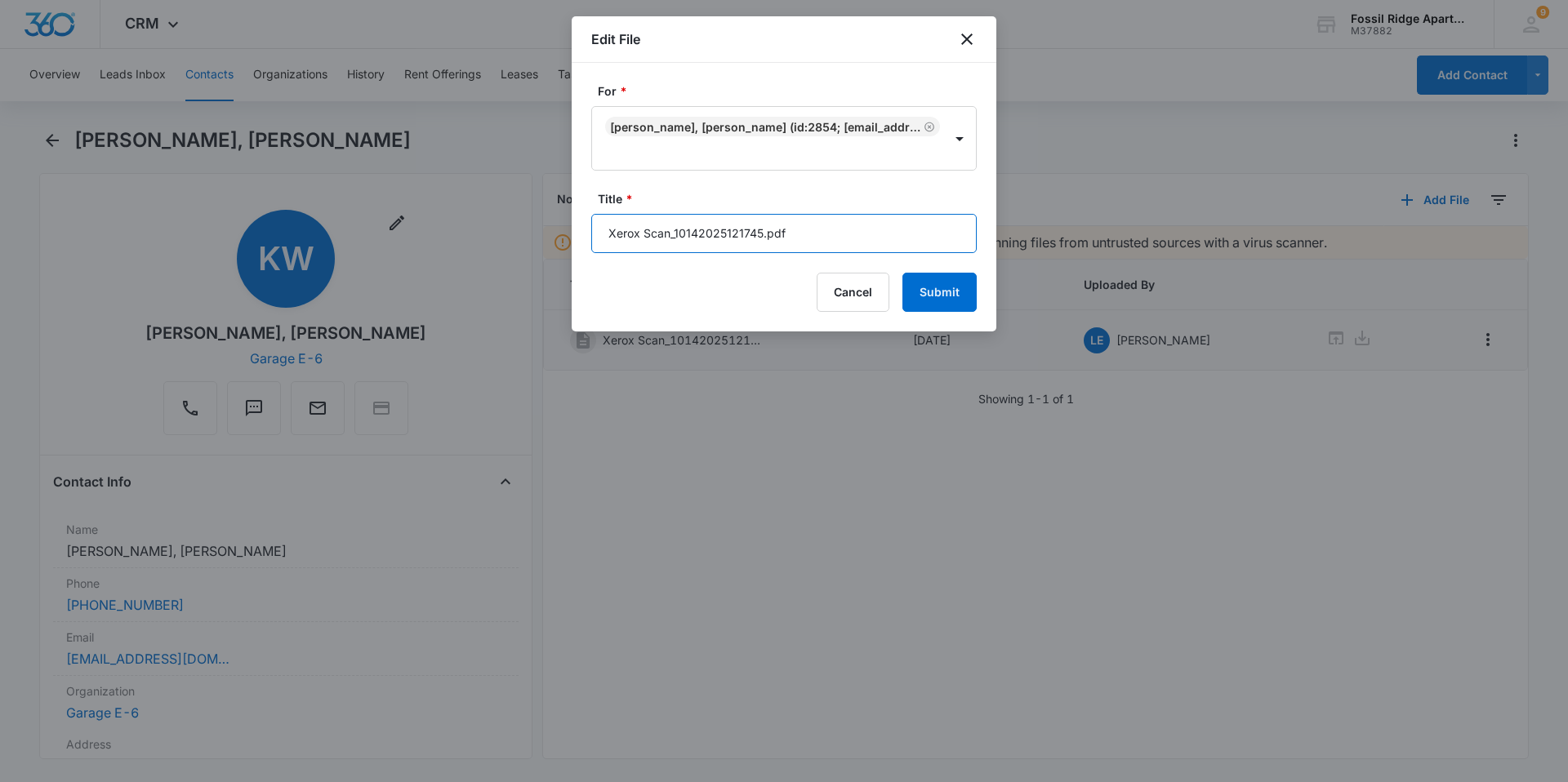
drag, startPoint x: 763, startPoint y: 231, endPoint x: 591, endPoint y: 231, distance: 172.0
click at [591, 231] on input "Xerox Scan_10142025121745.pdf" at bounding box center [783, 233] width 385 height 39
type input "Disbursement 597-060102pdf"
click at [933, 301] on button "Submit" at bounding box center [939, 291] width 74 height 39
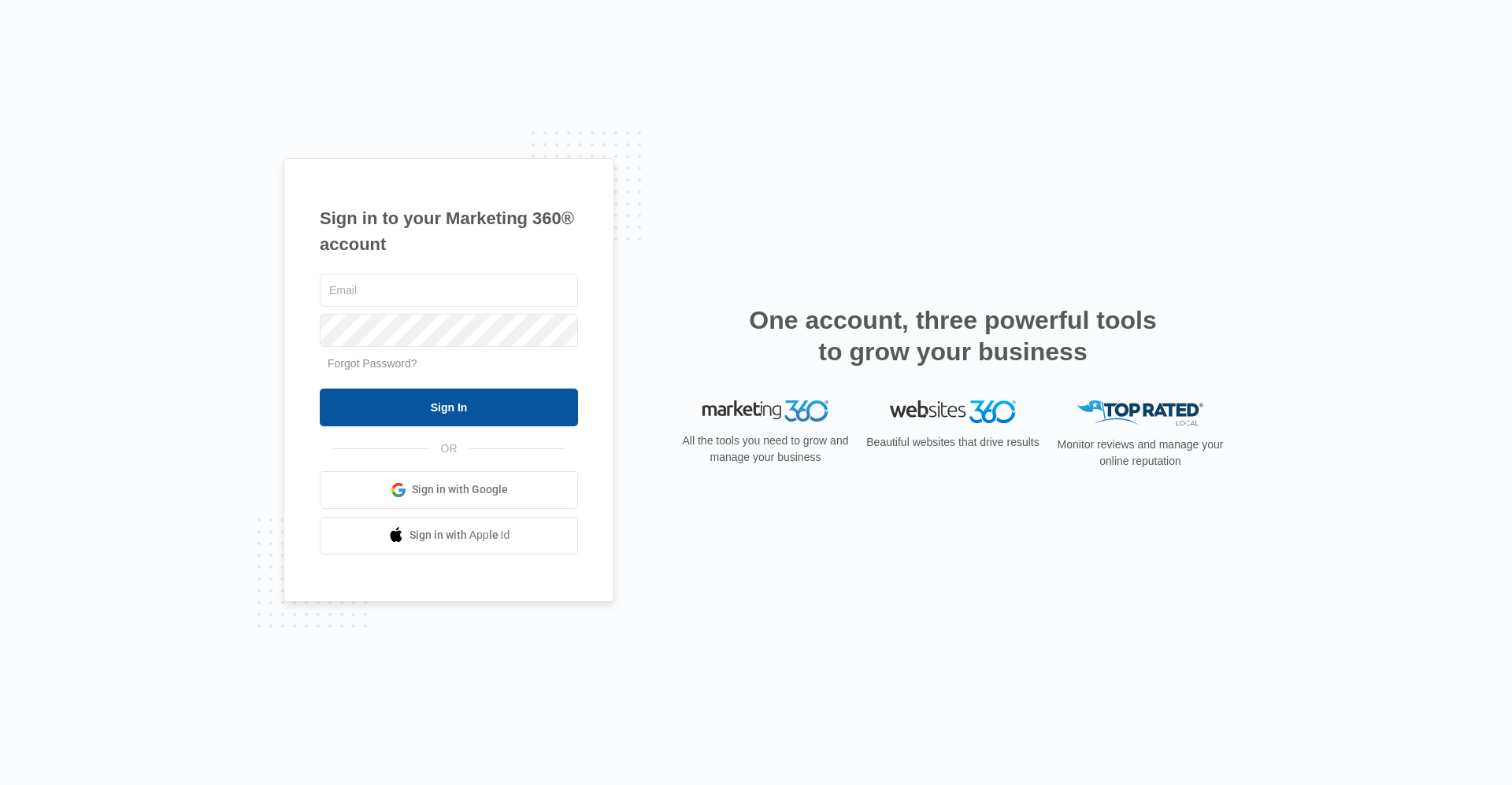
type input "[EMAIL_ADDRESS][DOMAIN_NAME]"
drag, startPoint x: 390, startPoint y: 409, endPoint x: 417, endPoint y: 402, distance: 27.9
click at [417, 402] on input "Sign In" at bounding box center [449, 408] width 258 height 38
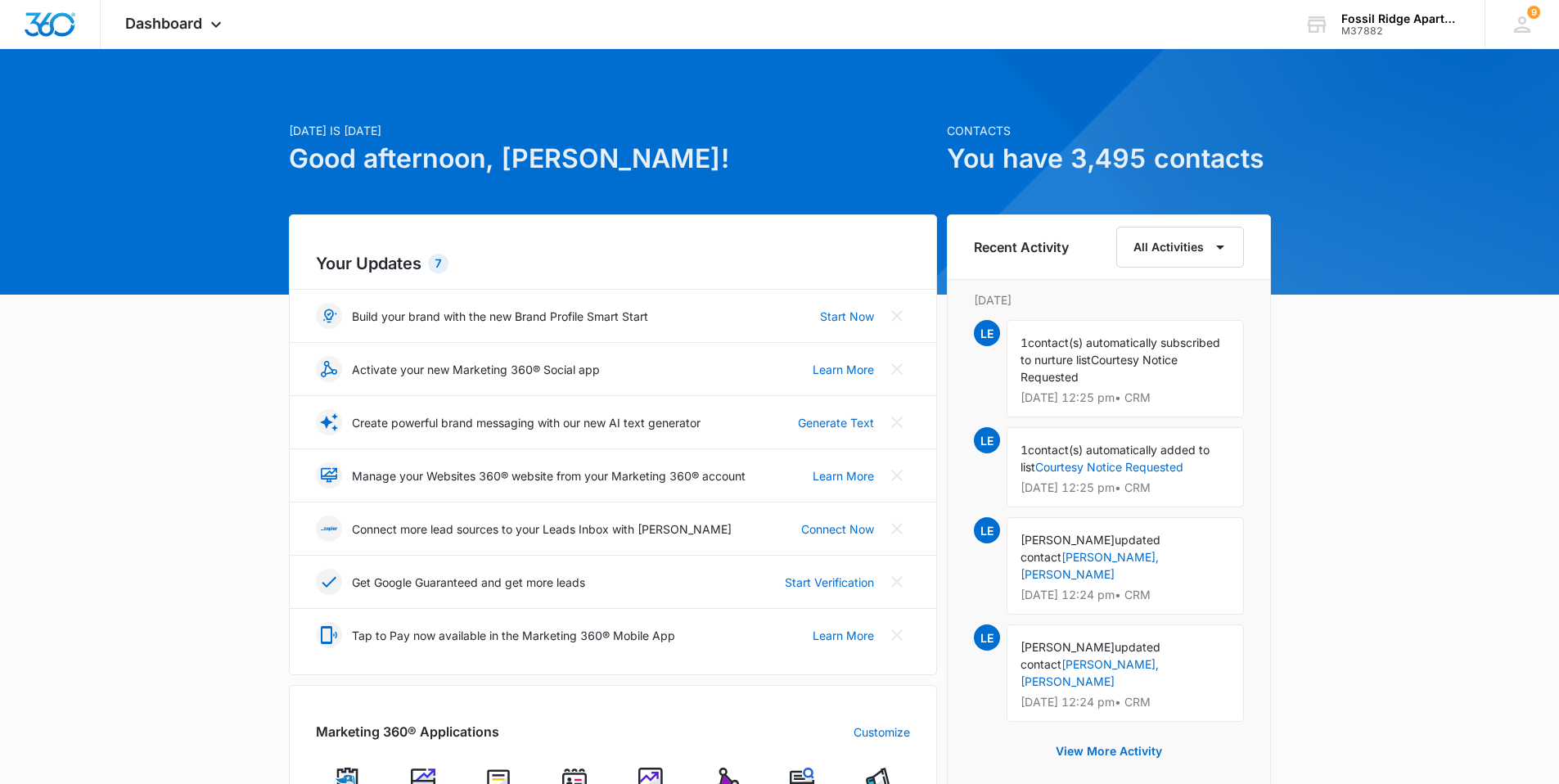
click at [572, 776] on img at bounding box center [575, 780] width 24 height 24
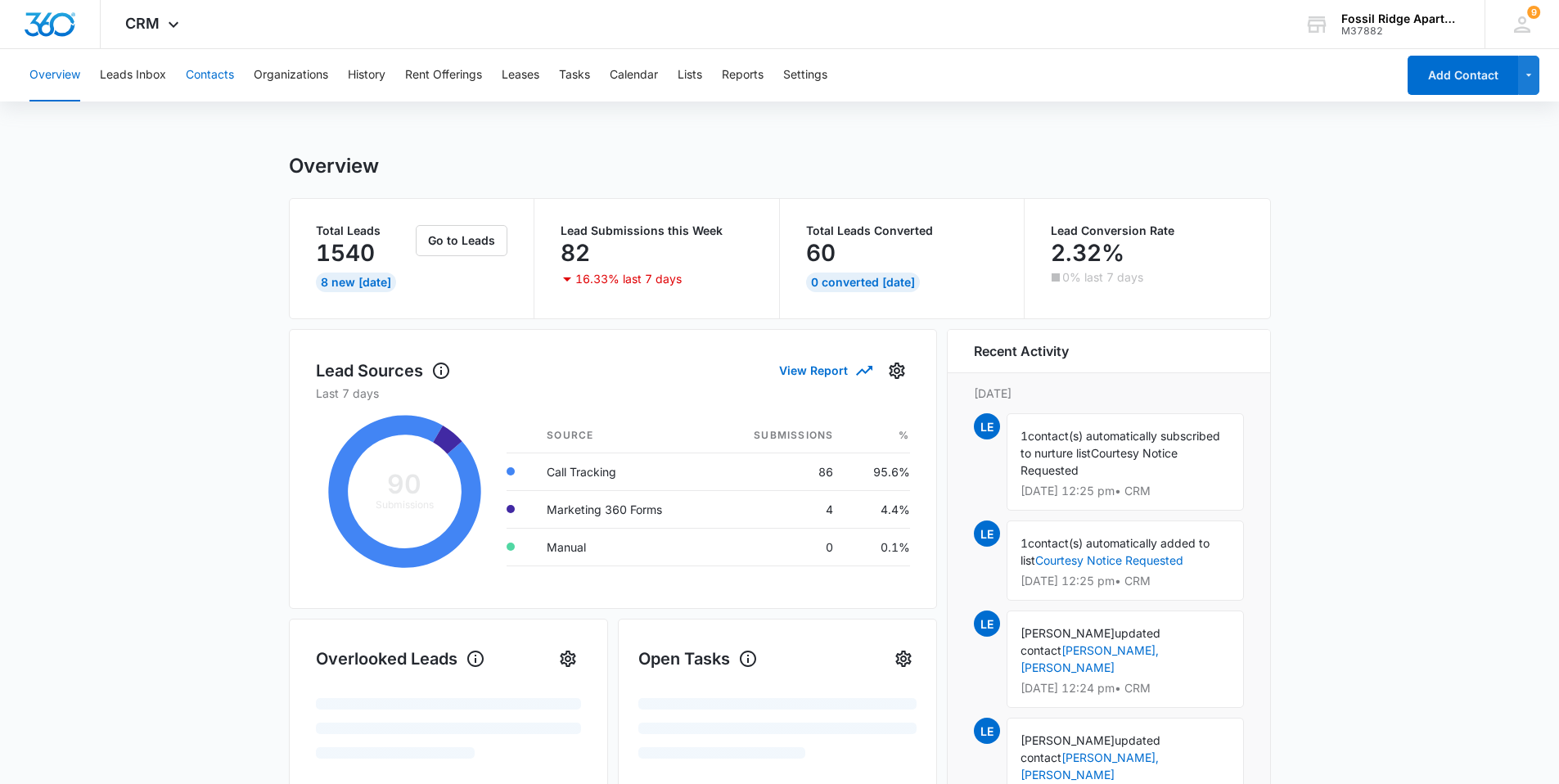
click at [207, 76] on button "Contacts" at bounding box center [209, 75] width 48 height 52
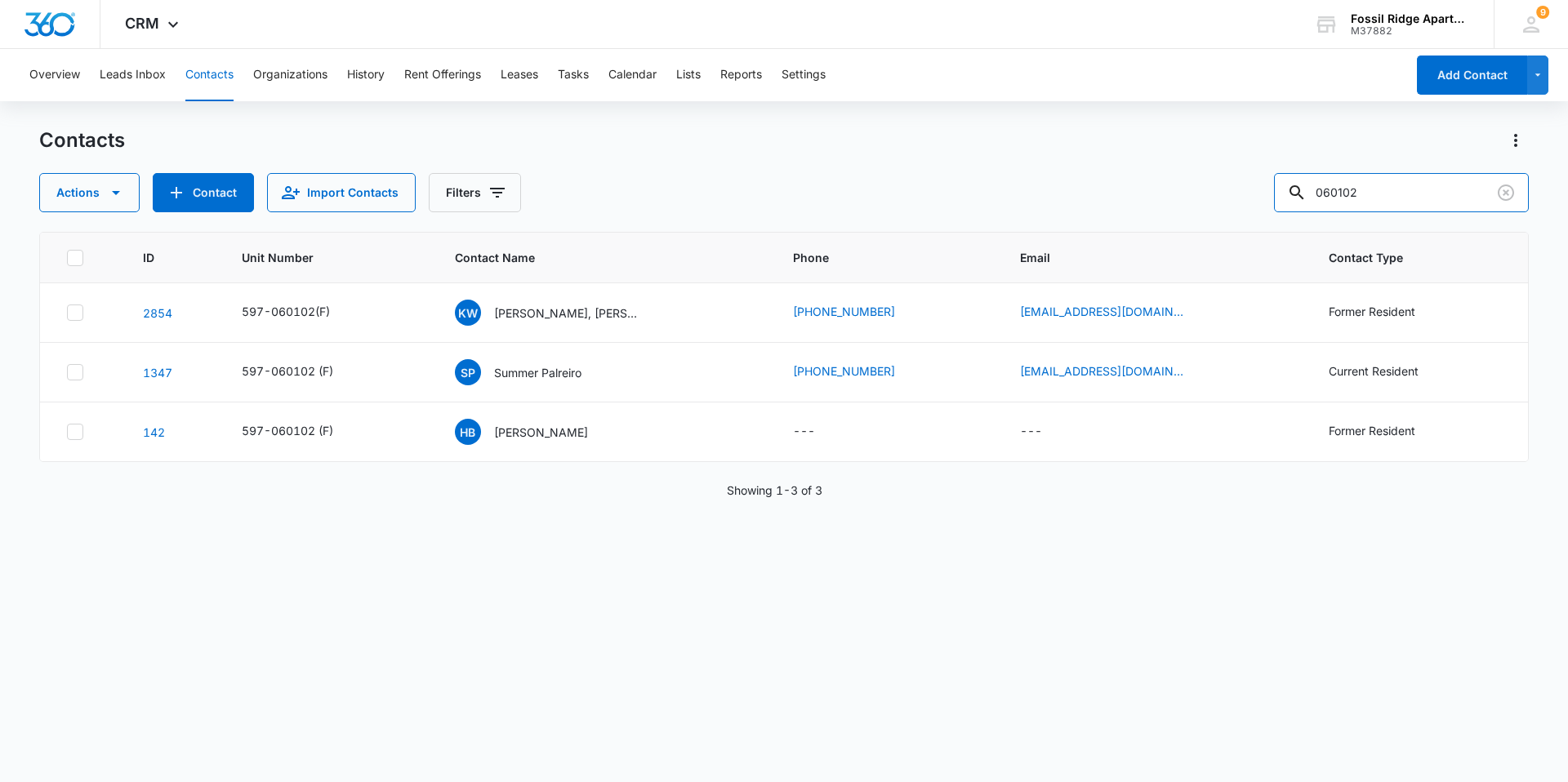
drag, startPoint x: 1384, startPoint y: 187, endPoint x: 1263, endPoint y: 208, distance: 122.8
click at [1263, 208] on div "Actions Contact Import Contacts Filters 060102" at bounding box center [783, 192] width 1489 height 39
type input "981207"
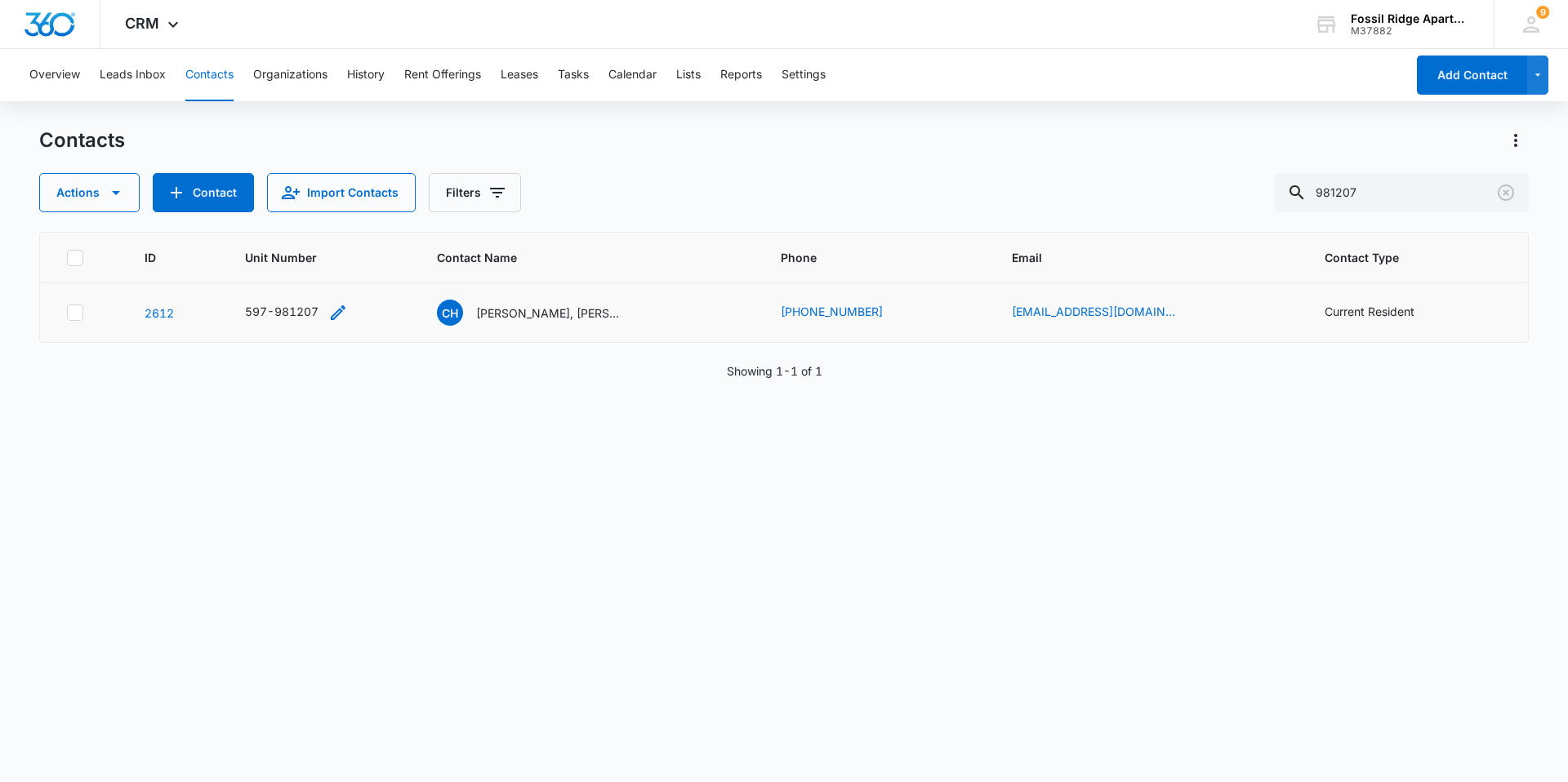
click at [338, 314] on icon "Unit Number - 597-981207 - Select to Edit Field" at bounding box center [338, 312] width 15 height 15
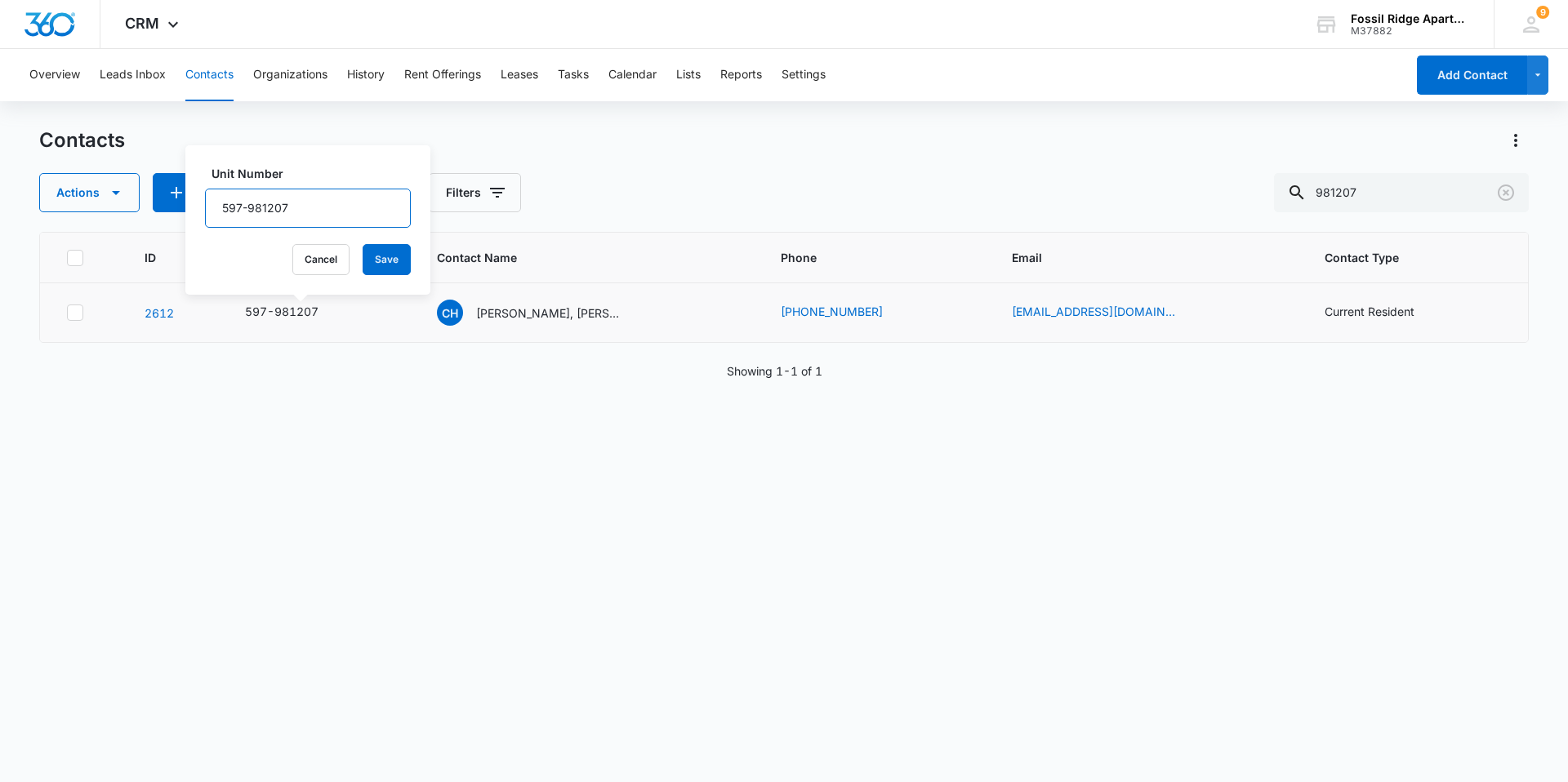
click at [305, 204] on input "597-981207" at bounding box center [308, 208] width 205 height 39
type input "597-981207(F)"
click at [369, 262] on button "Save" at bounding box center [386, 260] width 48 height 31
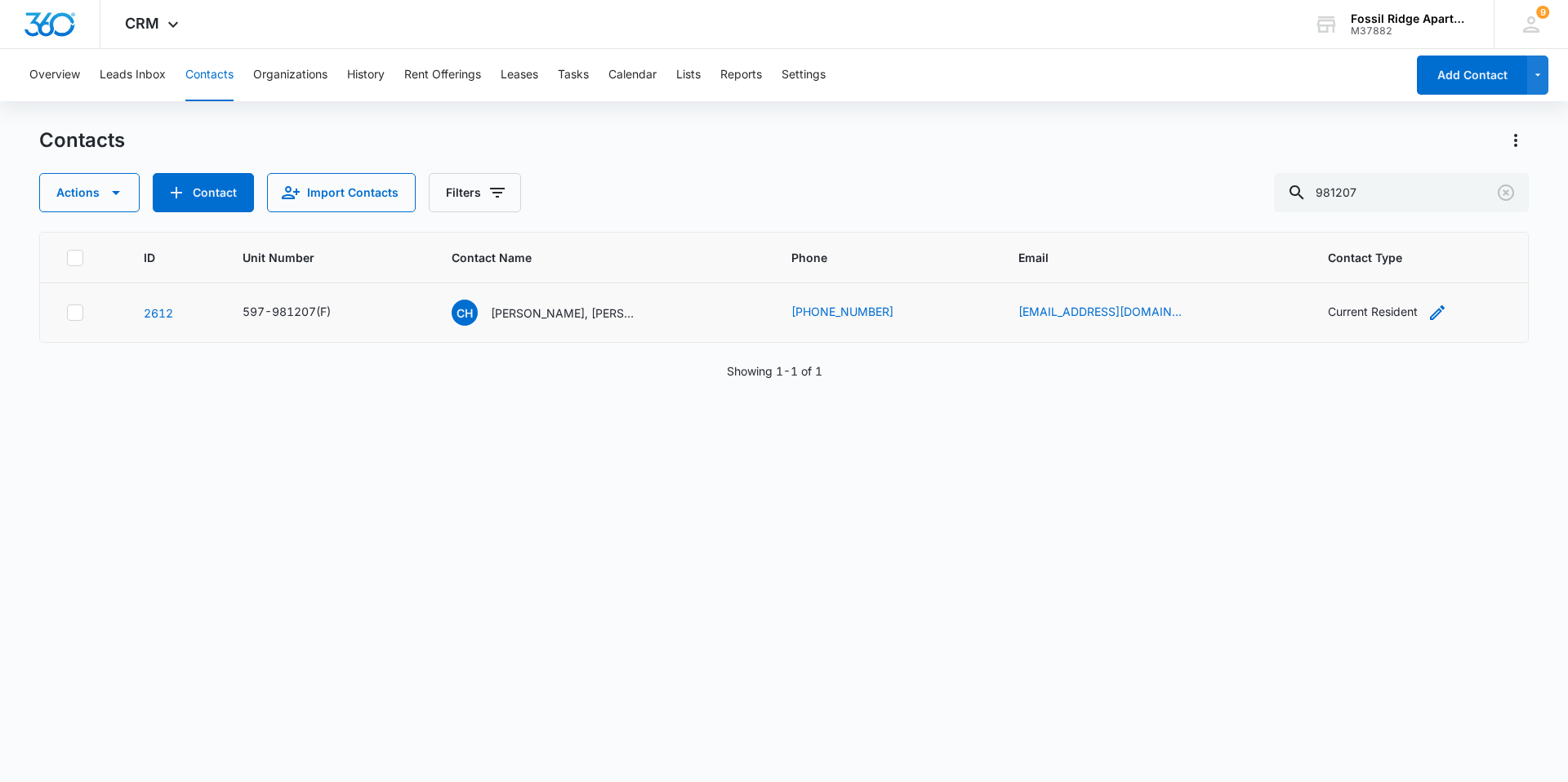
click at [1350, 313] on div "Current Resident" at bounding box center [1372, 311] width 90 height 17
click at [1446, 207] on div at bounding box center [1450, 207] width 26 height 26
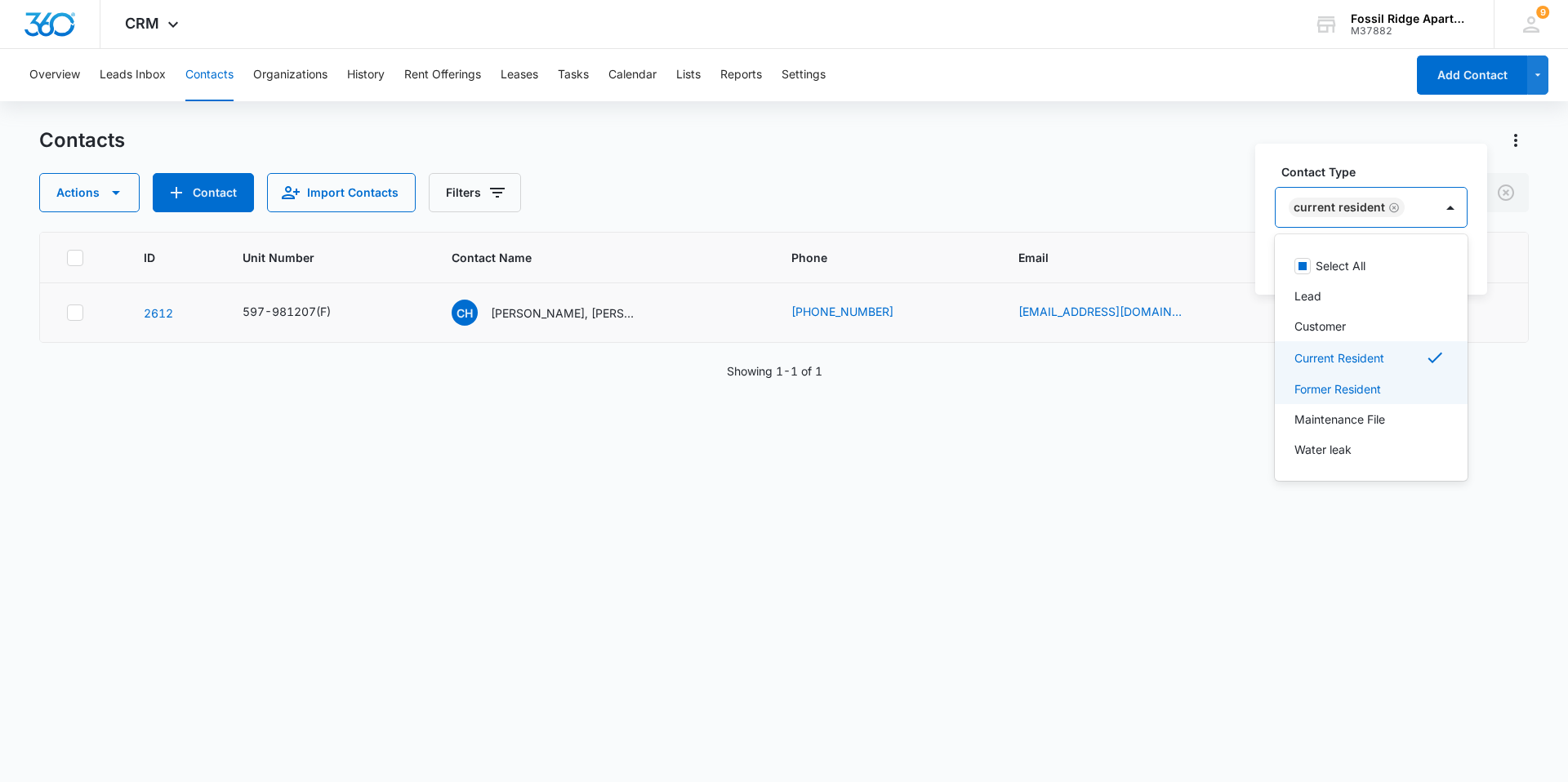
click at [1325, 391] on p "Former Resident" at bounding box center [1337, 389] width 86 height 17
click at [1389, 193] on icon "Remove Current Resident" at bounding box center [1393, 194] width 10 height 10
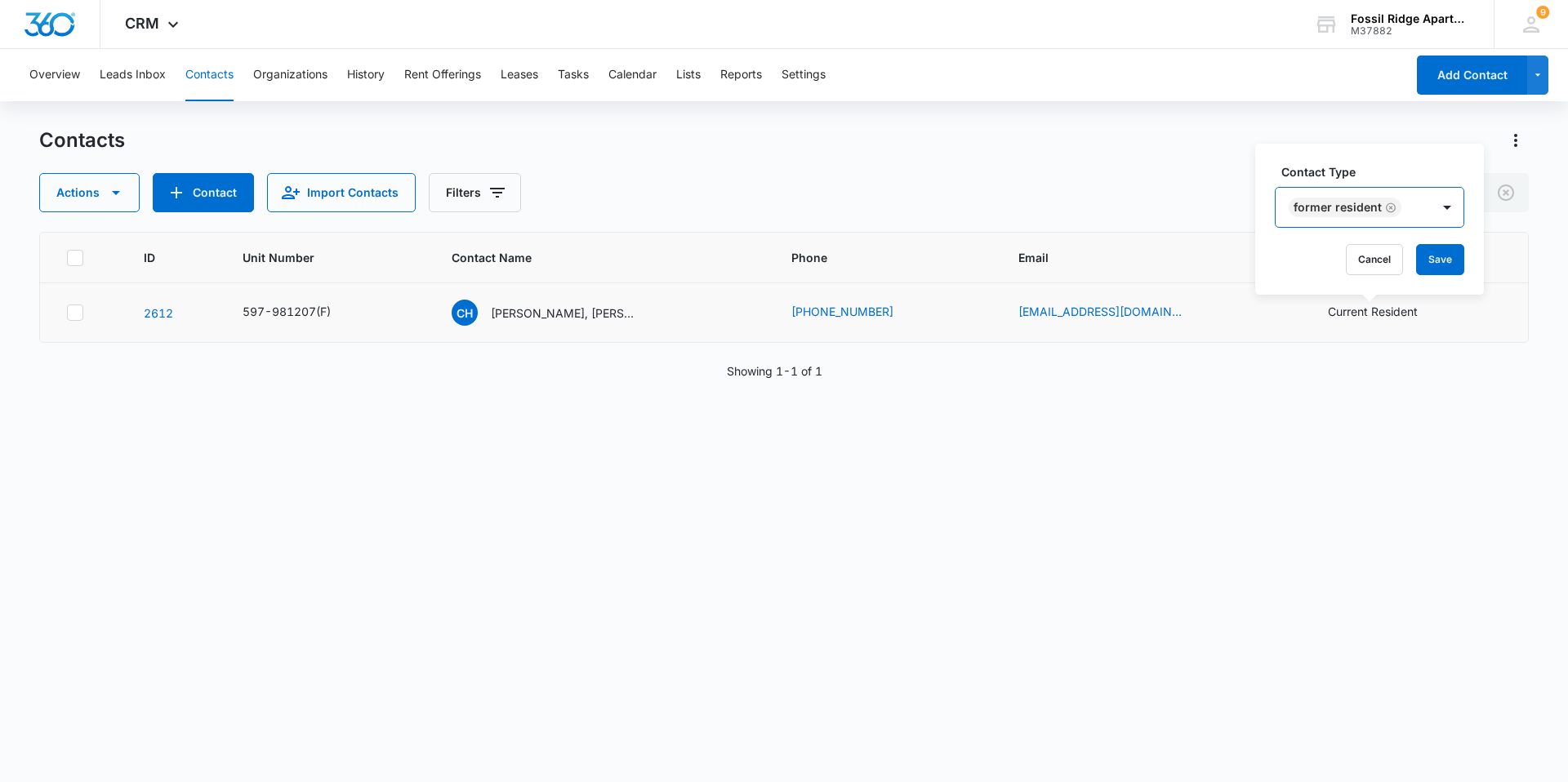
click at [1415, 199] on div "Former Resident" at bounding box center [1353, 207] width 155 height 39
click at [1440, 255] on button "Save" at bounding box center [1439, 260] width 48 height 31
click at [538, 311] on p "Colton Hurd, Marcus Runfola" at bounding box center [565, 313] width 147 height 17
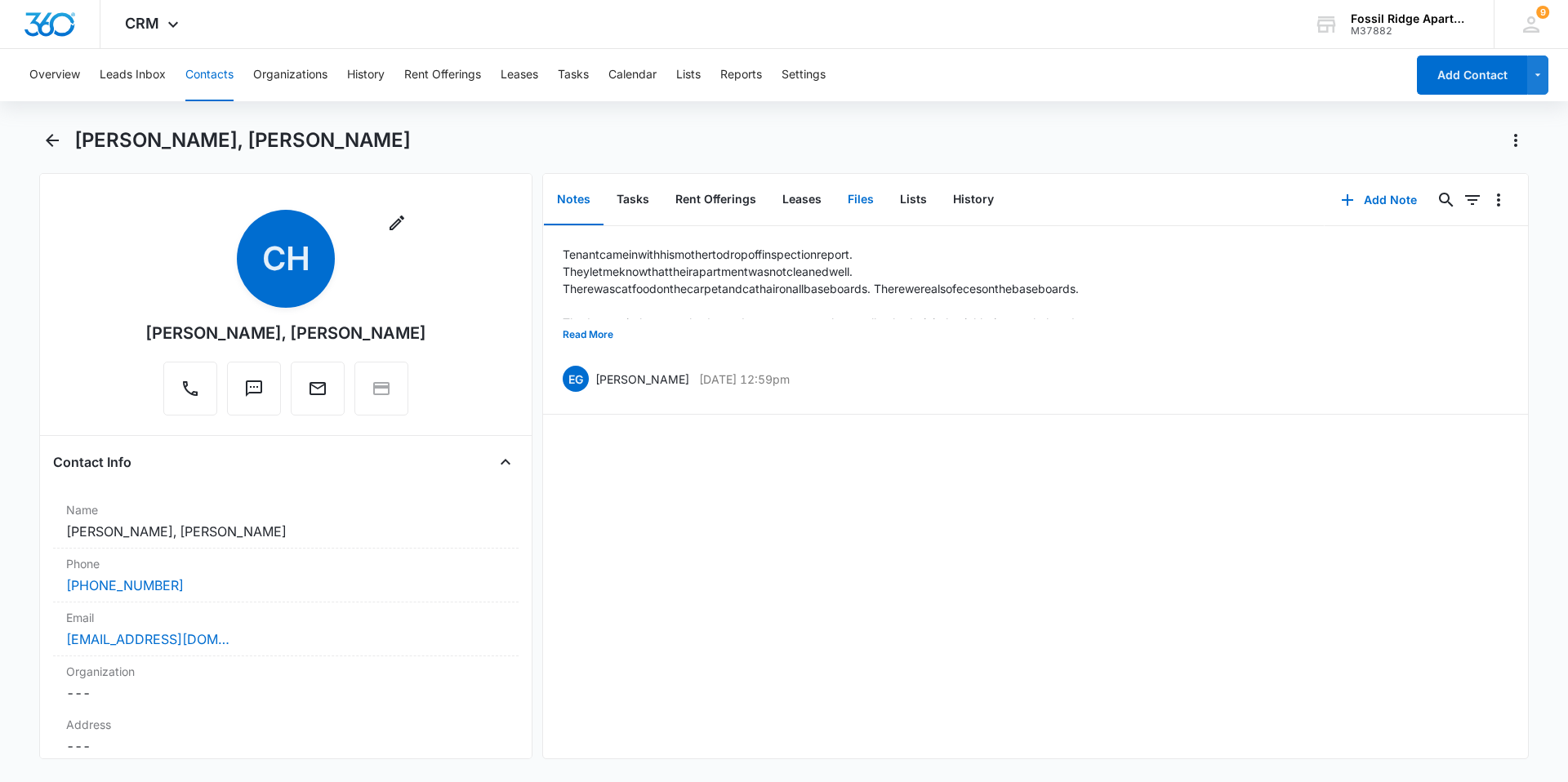
click at [858, 196] on button "Files" at bounding box center [861, 200] width 52 height 50
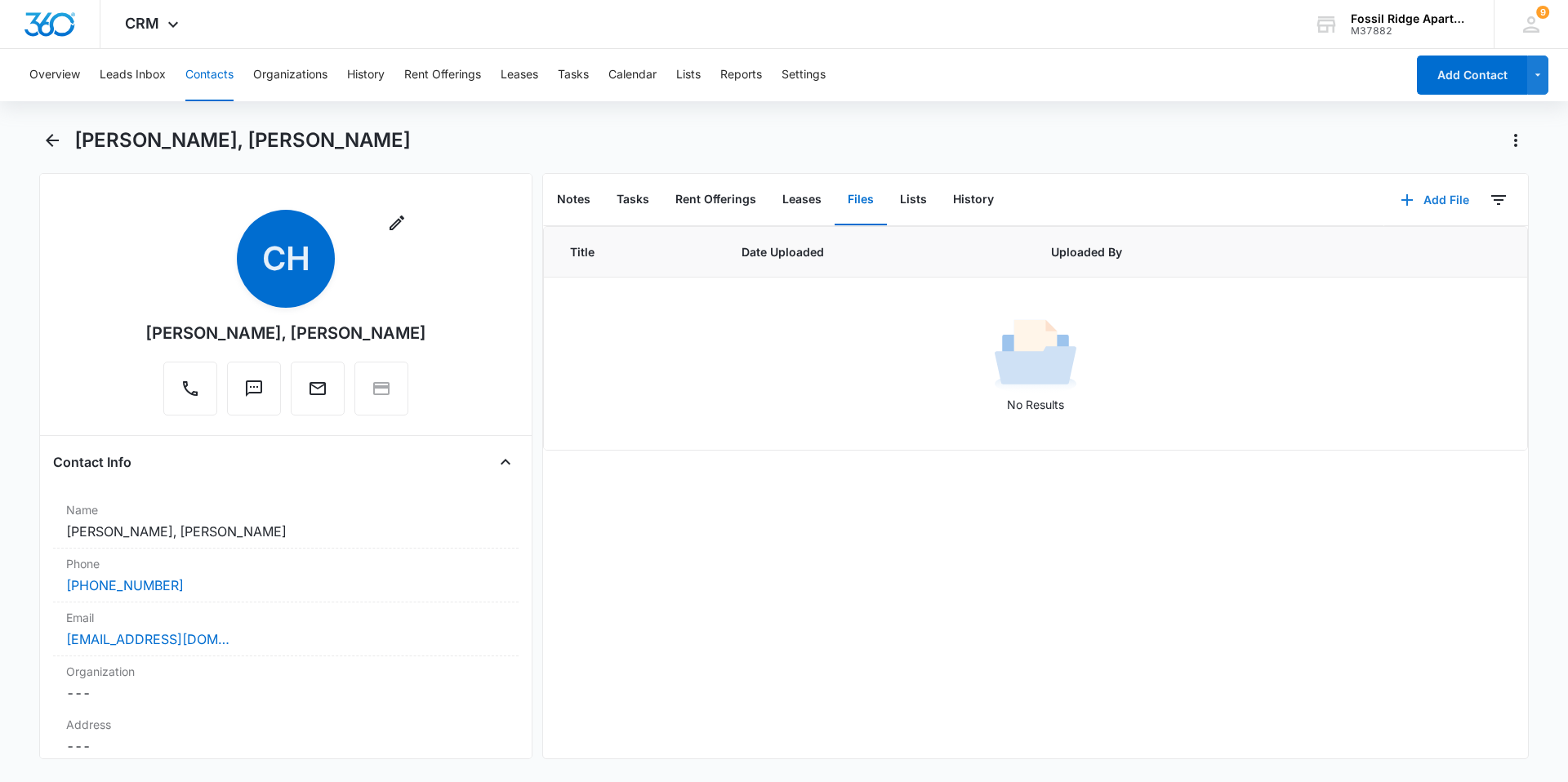
click at [1397, 197] on icon "button" at bounding box center [1406, 200] width 20 height 20
click at [1380, 257] on div "Upload Files" at bounding box center [1412, 251] width 65 height 11
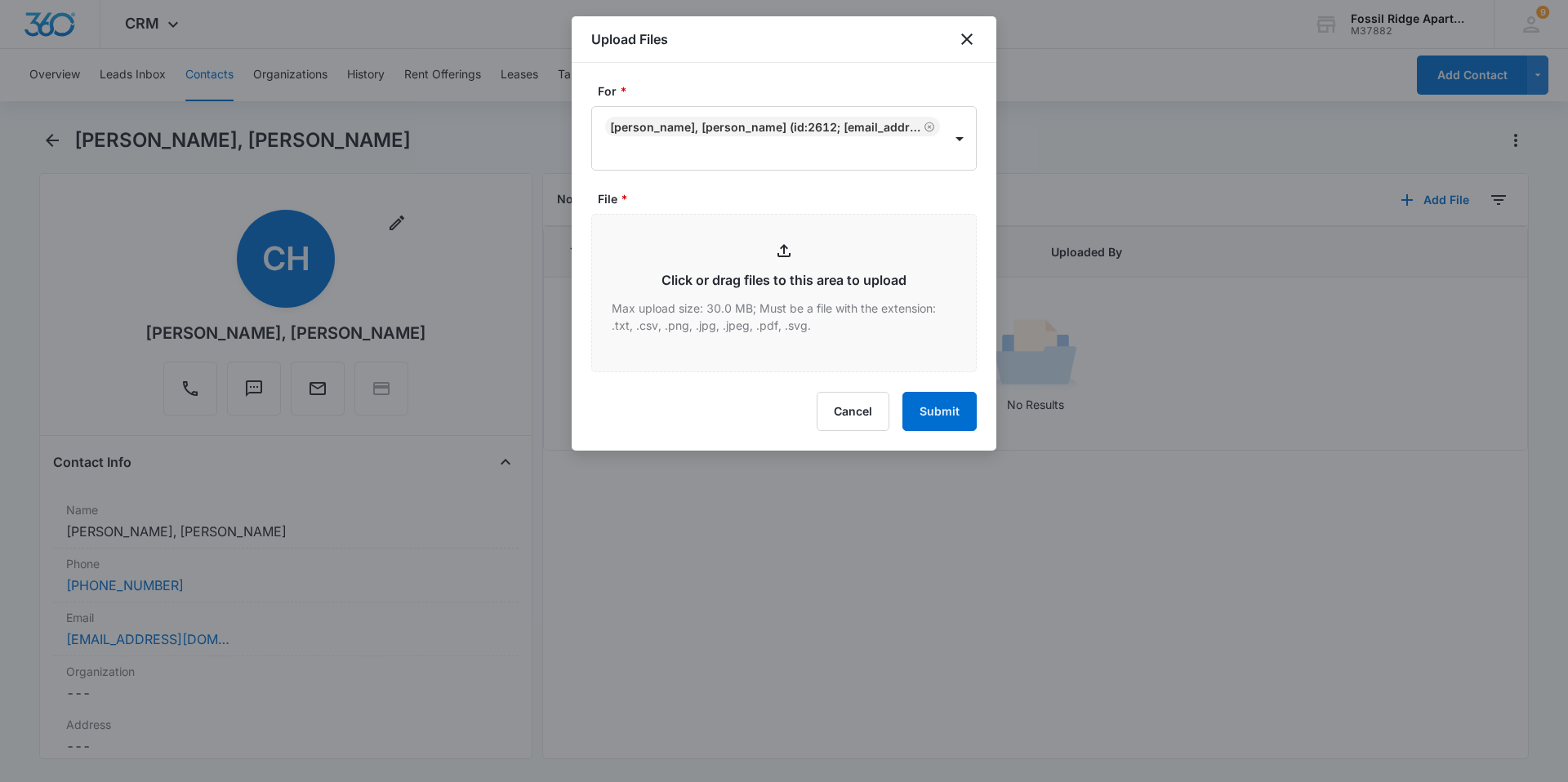
type input "C:\fakepath\Xerox Scan_10142025124232.pdf"
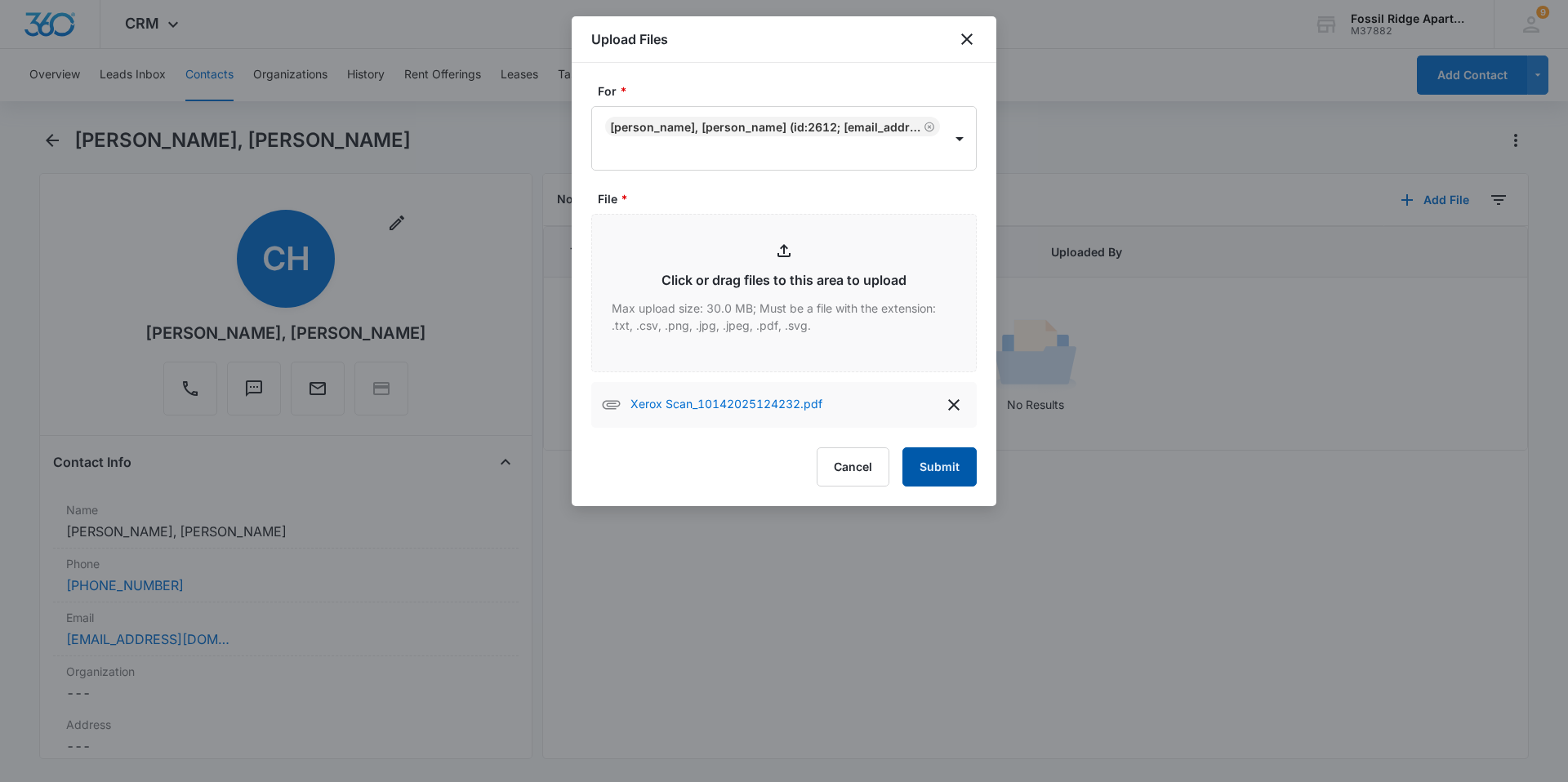
click at [931, 466] on button "Submit" at bounding box center [939, 466] width 74 height 39
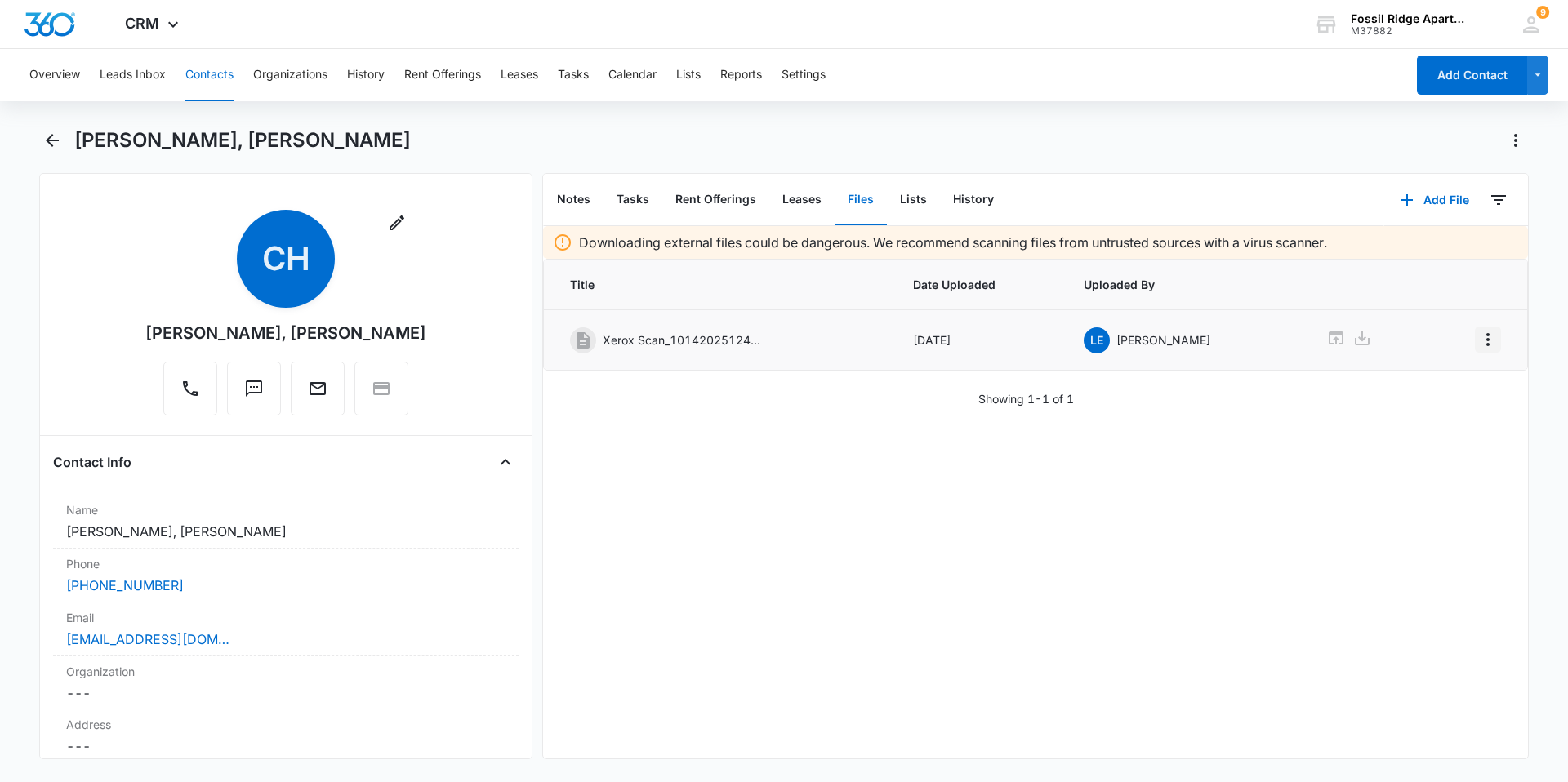
click at [1478, 339] on icon "Overflow Menu" at bounding box center [1487, 339] width 20 height 20
click at [1420, 388] on div "Edit" at bounding box center [1431, 384] width 34 height 11
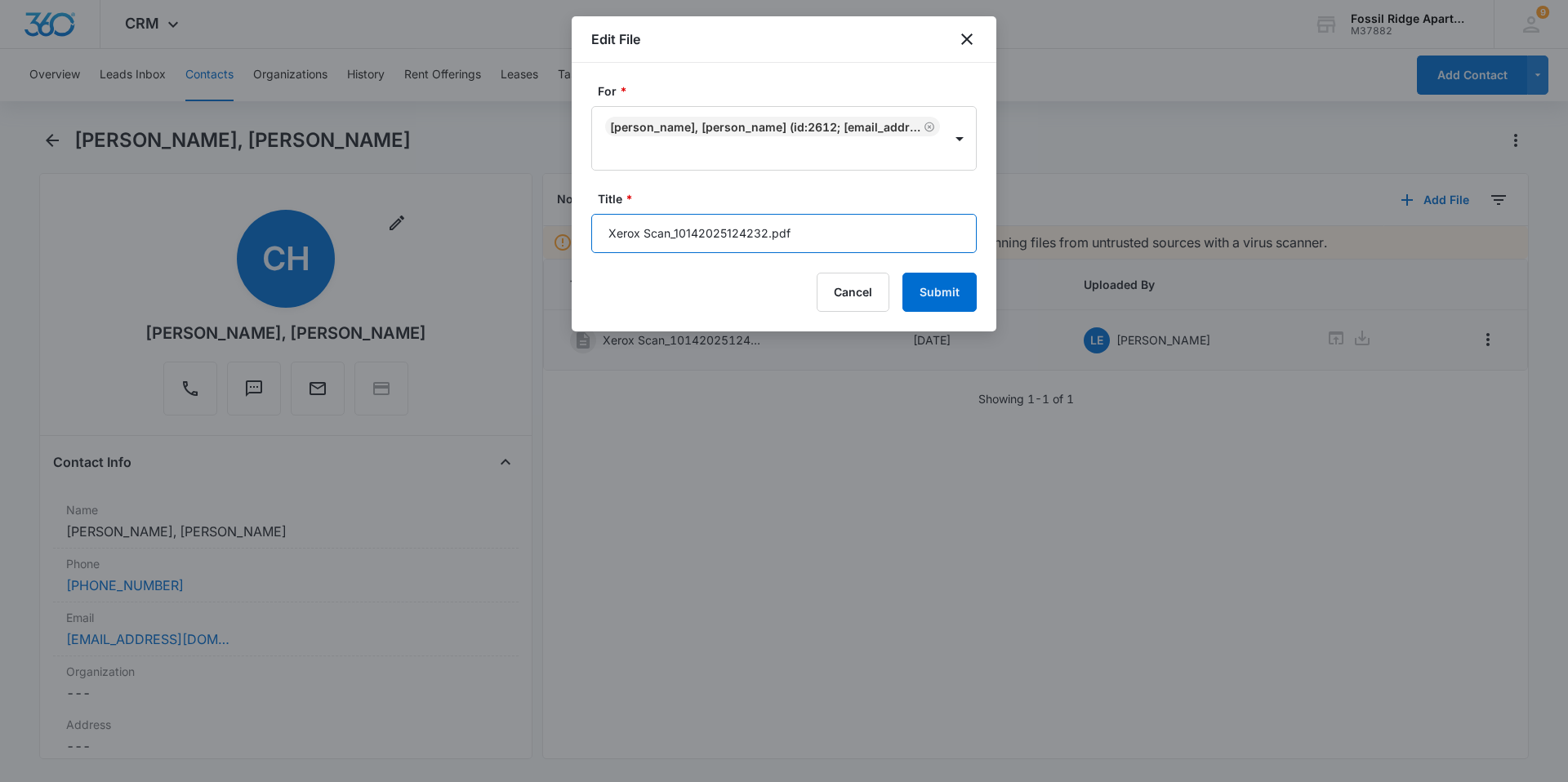
drag, startPoint x: 766, startPoint y: 229, endPoint x: 606, endPoint y: 244, distance: 160.7
click at [606, 244] on input "Xerox Scan_10142025124232.pdf" at bounding box center [783, 233] width 385 height 39
type input "Disbursement 597-981207.pdf"
click at [926, 297] on button "Submit" at bounding box center [939, 291] width 74 height 39
